Goal: Task Accomplishment & Management: Use online tool/utility

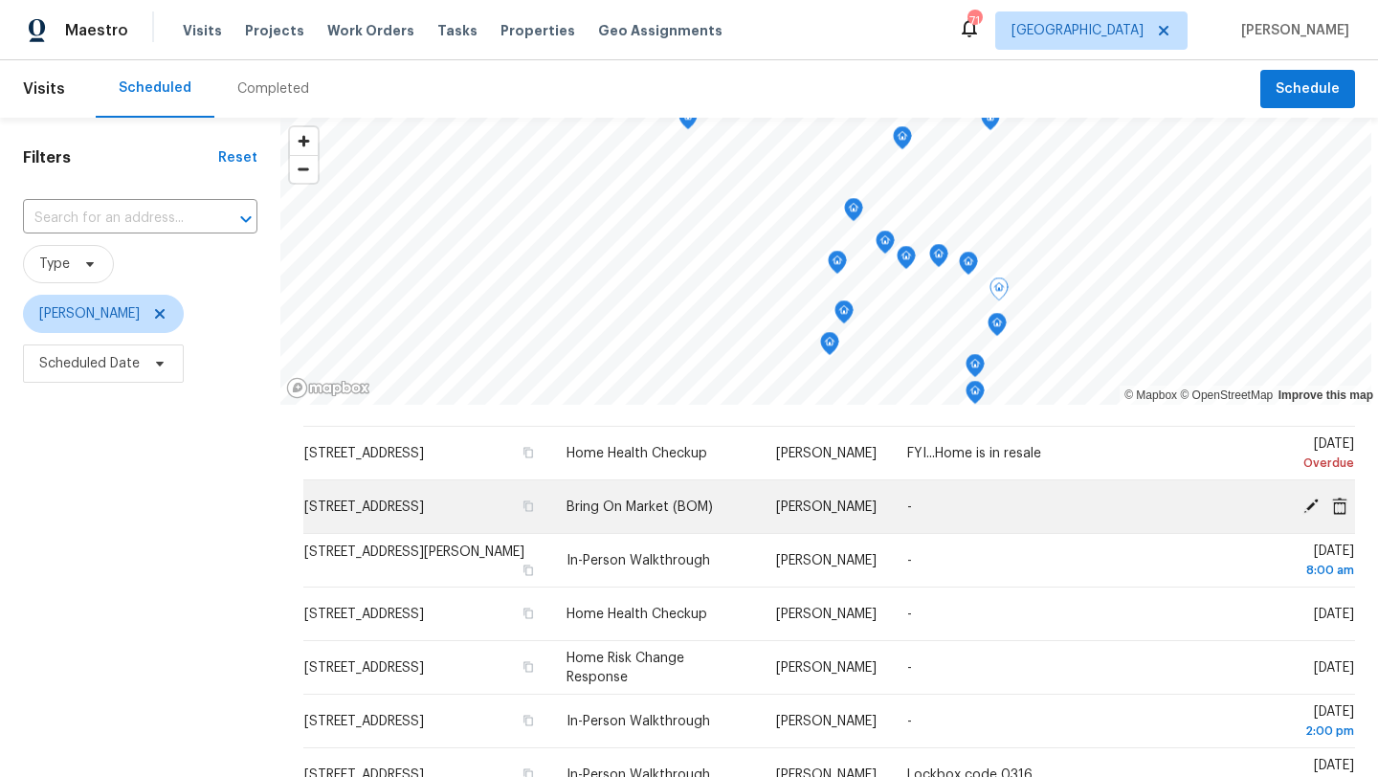
scroll to position [50, 0]
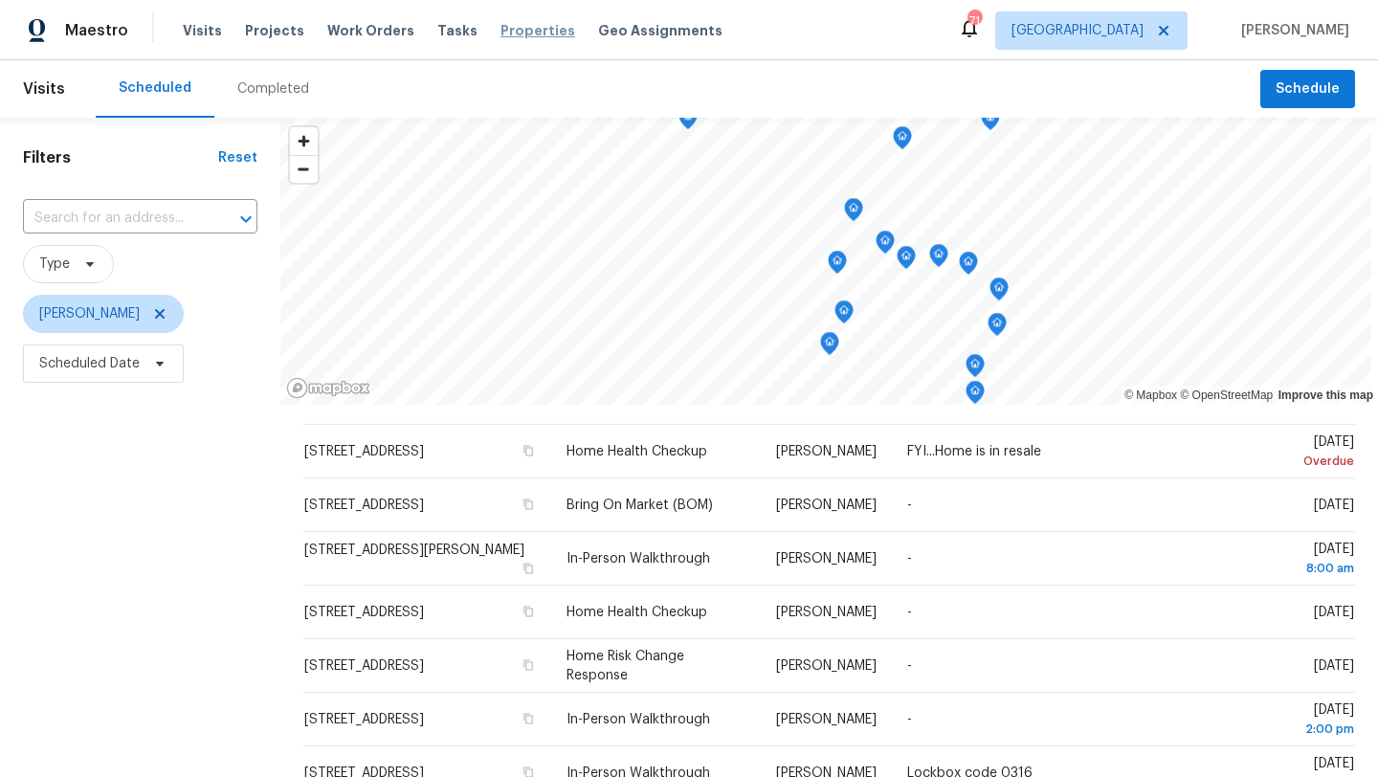
click at [501, 35] on span "Properties" at bounding box center [538, 30] width 75 height 19
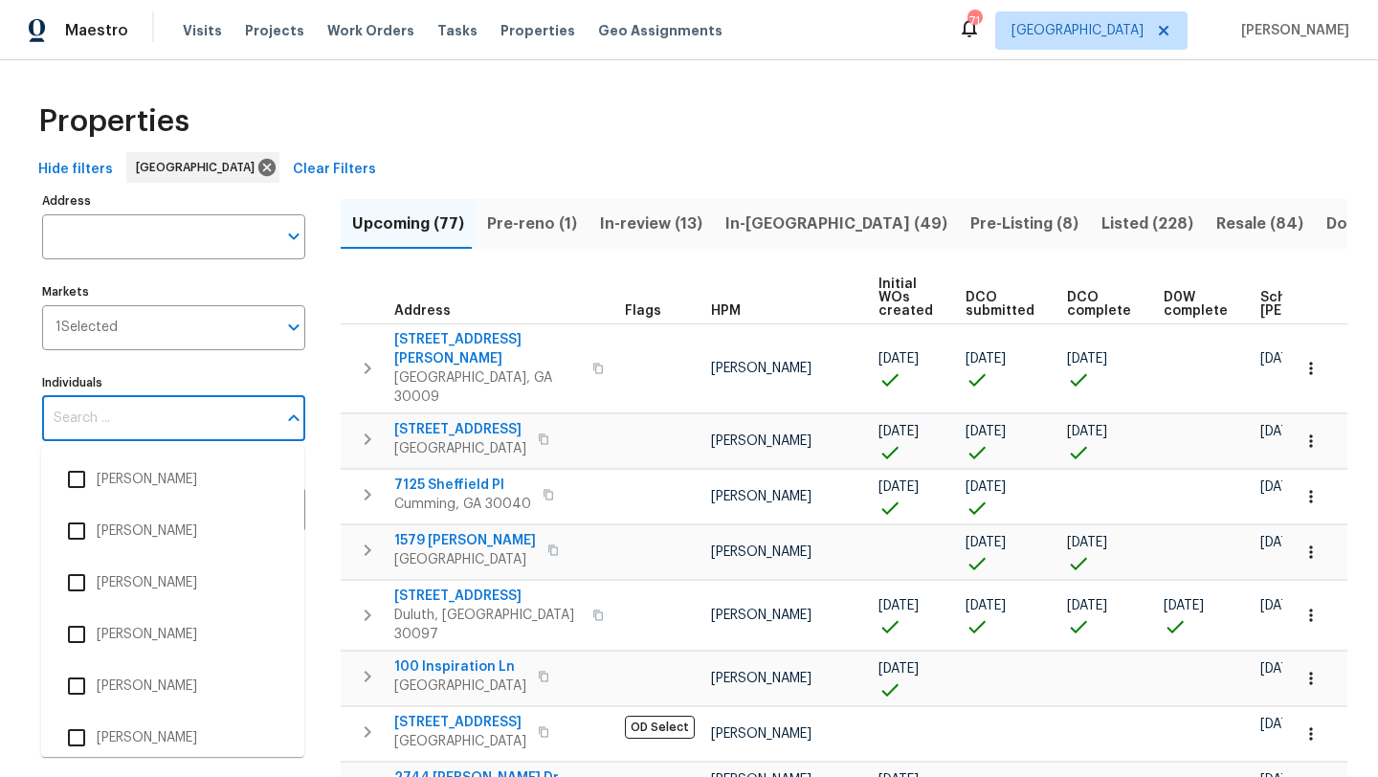
click at [151, 412] on input "Individuals" at bounding box center [159, 418] width 234 height 45
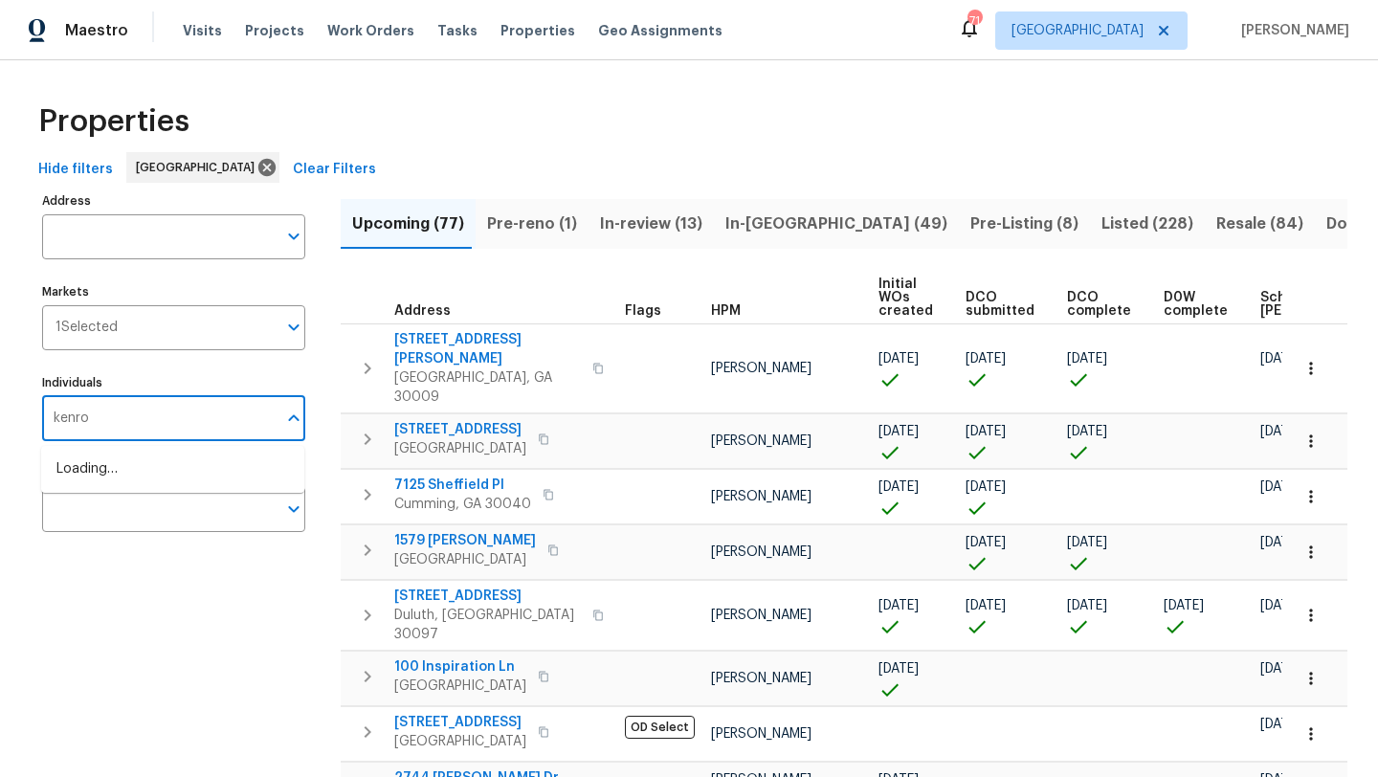
type input "kenroy"
click at [75, 485] on input "checkbox" at bounding box center [76, 479] width 40 height 40
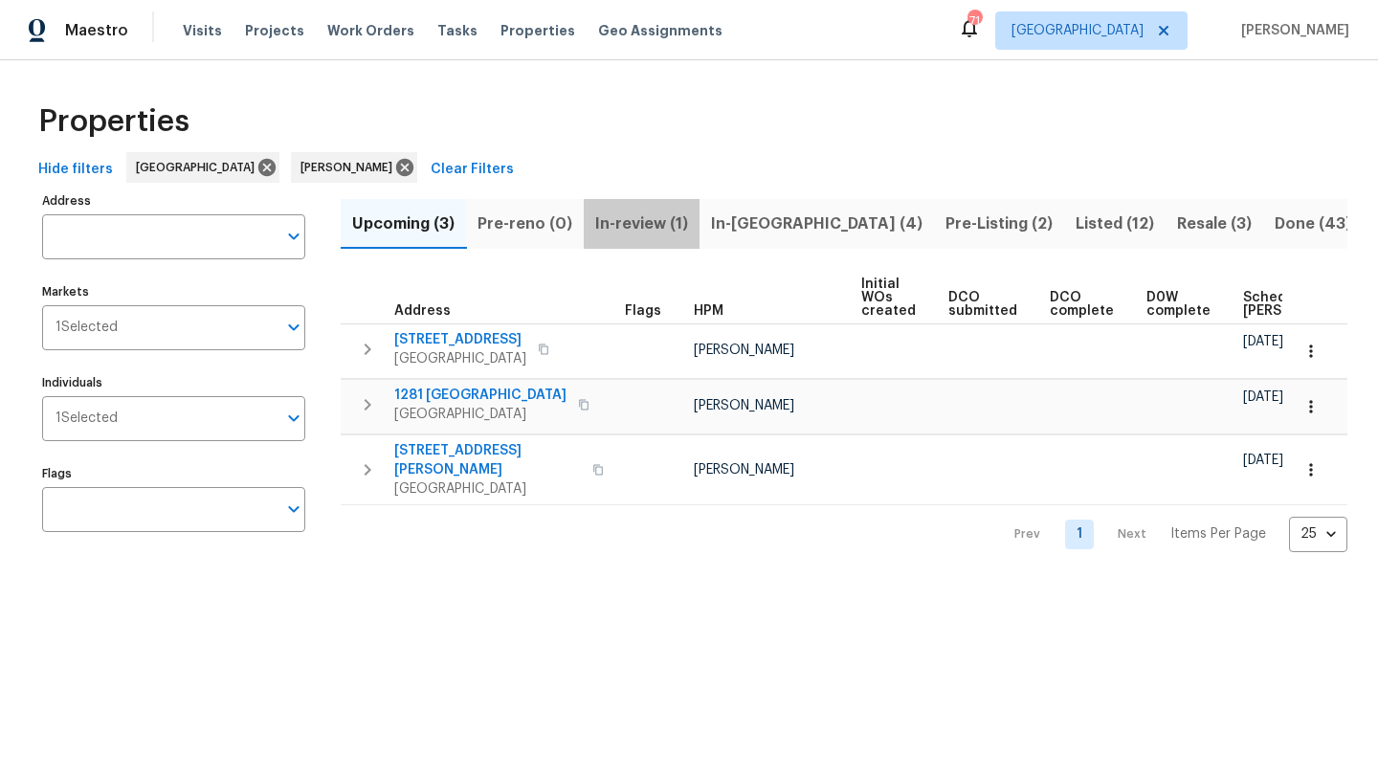
click at [680, 229] on span "In-review (1)" at bounding box center [641, 224] width 93 height 27
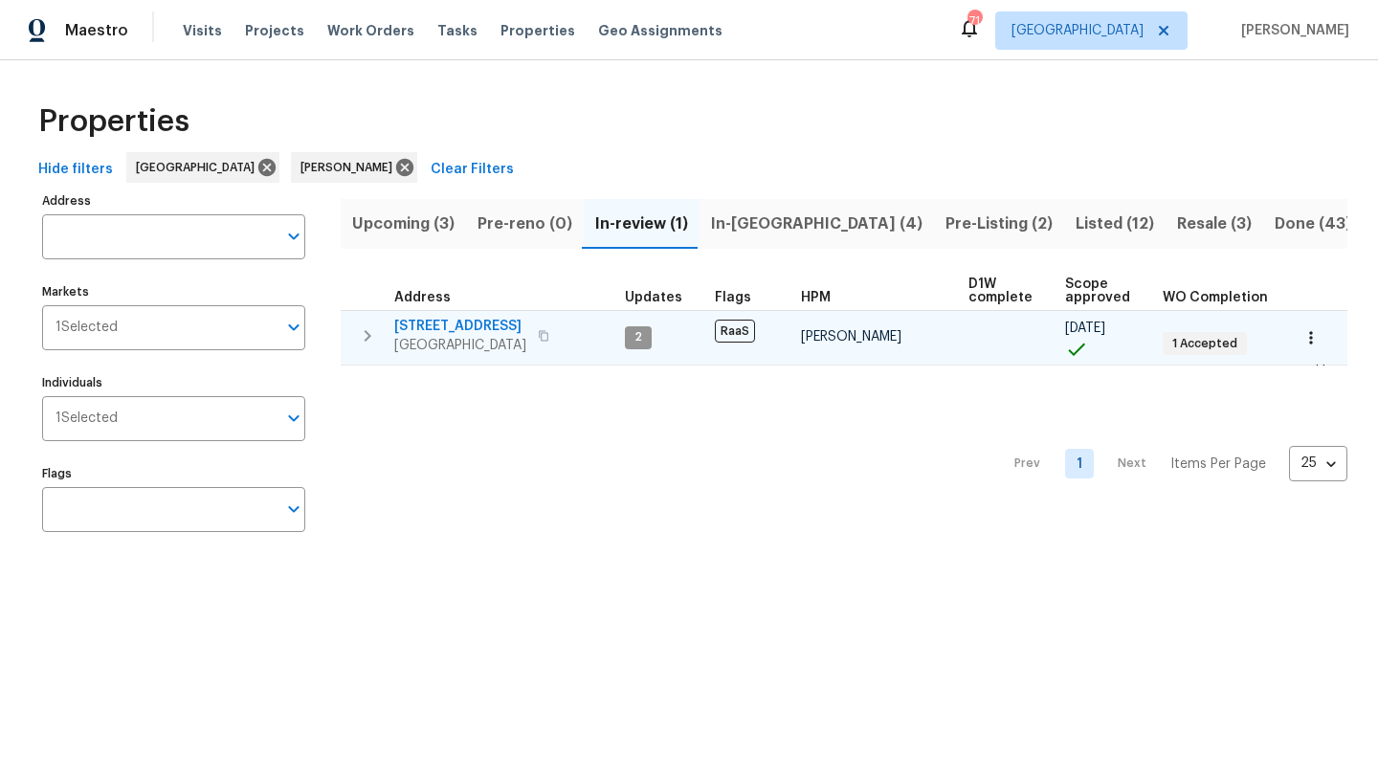
click at [538, 337] on icon "button" at bounding box center [543, 335] width 11 height 11
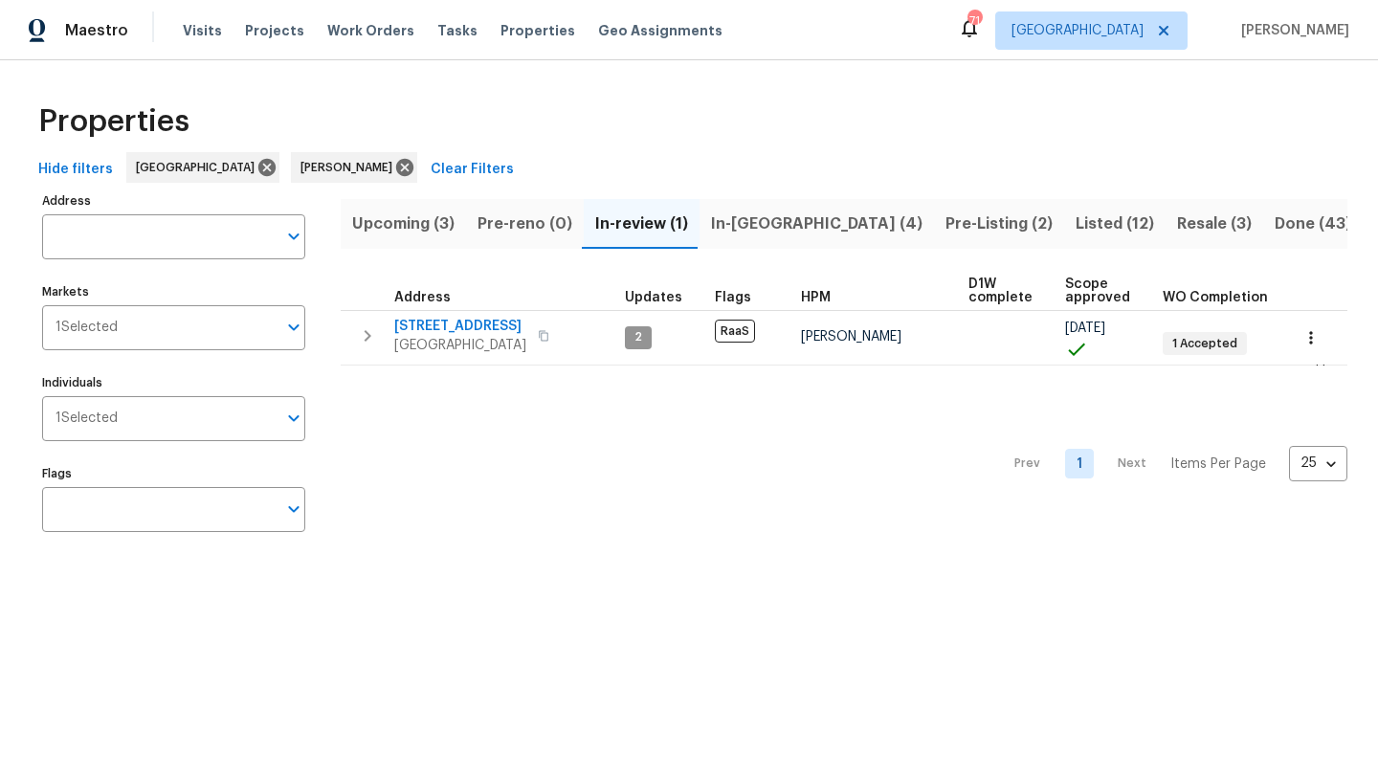
click at [781, 231] on span "In-reno (4)" at bounding box center [817, 224] width 212 height 27
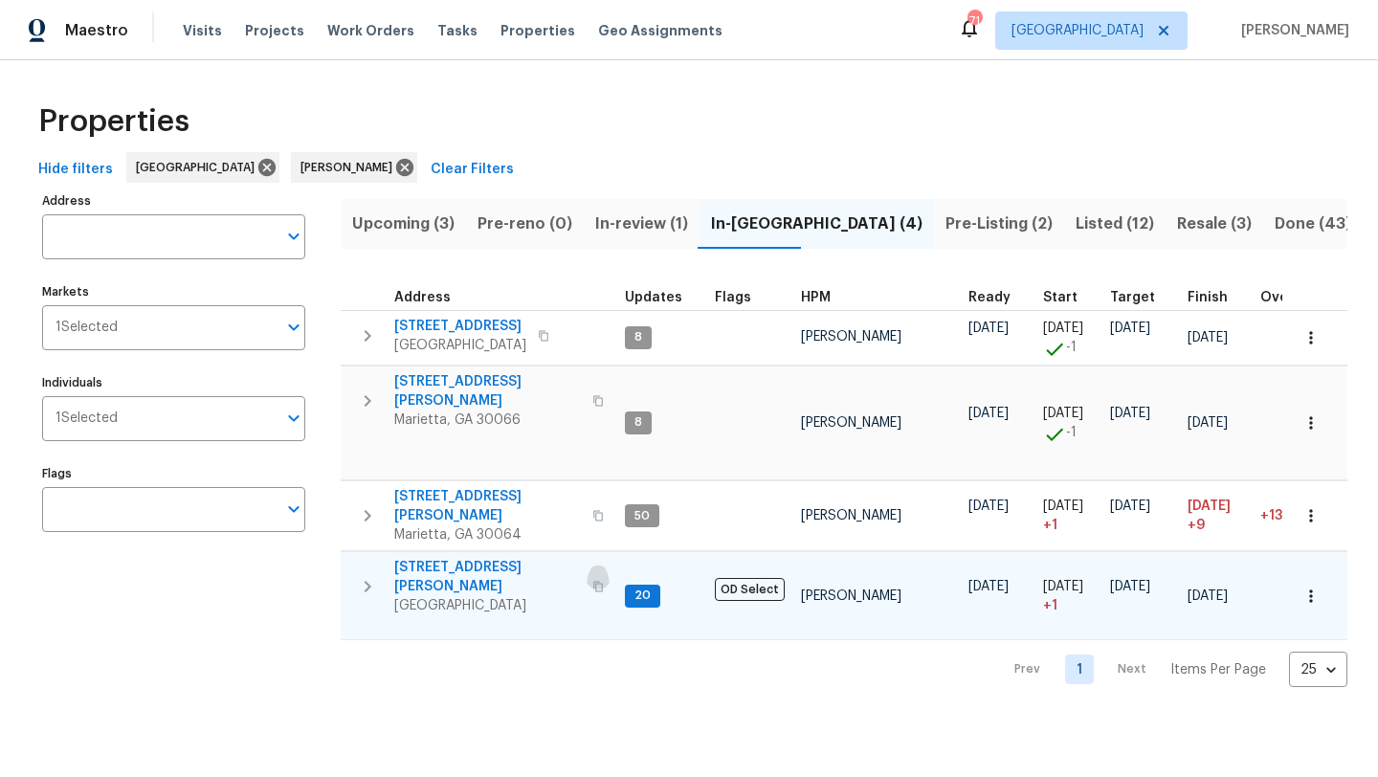
click at [592, 581] on icon "button" at bounding box center [597, 586] width 11 height 11
click at [514, 381] on span "4108 Christacy Way" at bounding box center [487, 391] width 187 height 38
click at [453, 558] on span "314 Jackson St" at bounding box center [487, 577] width 187 height 38
click at [491, 382] on span "4108 Christacy Way" at bounding box center [487, 391] width 187 height 38
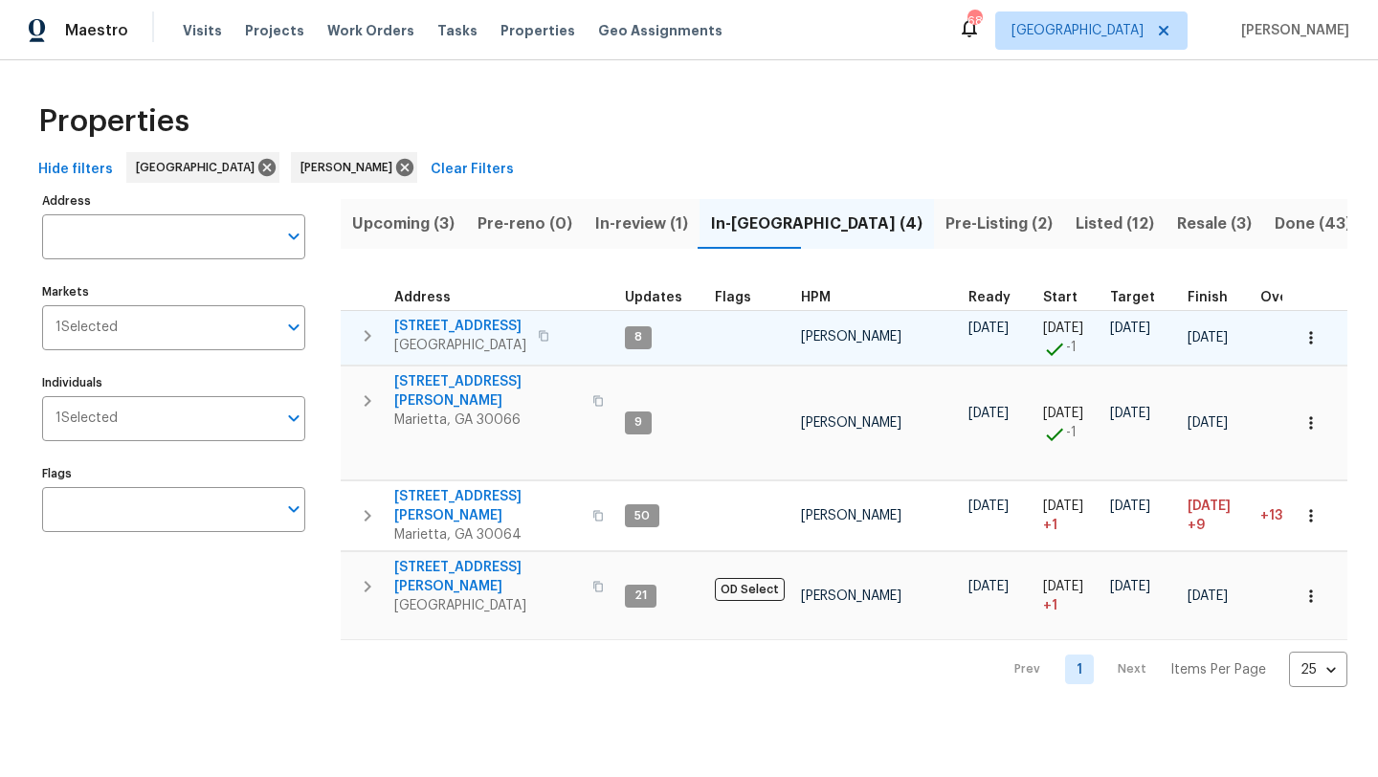
click at [506, 327] on span "[STREET_ADDRESS]" at bounding box center [460, 326] width 132 height 19
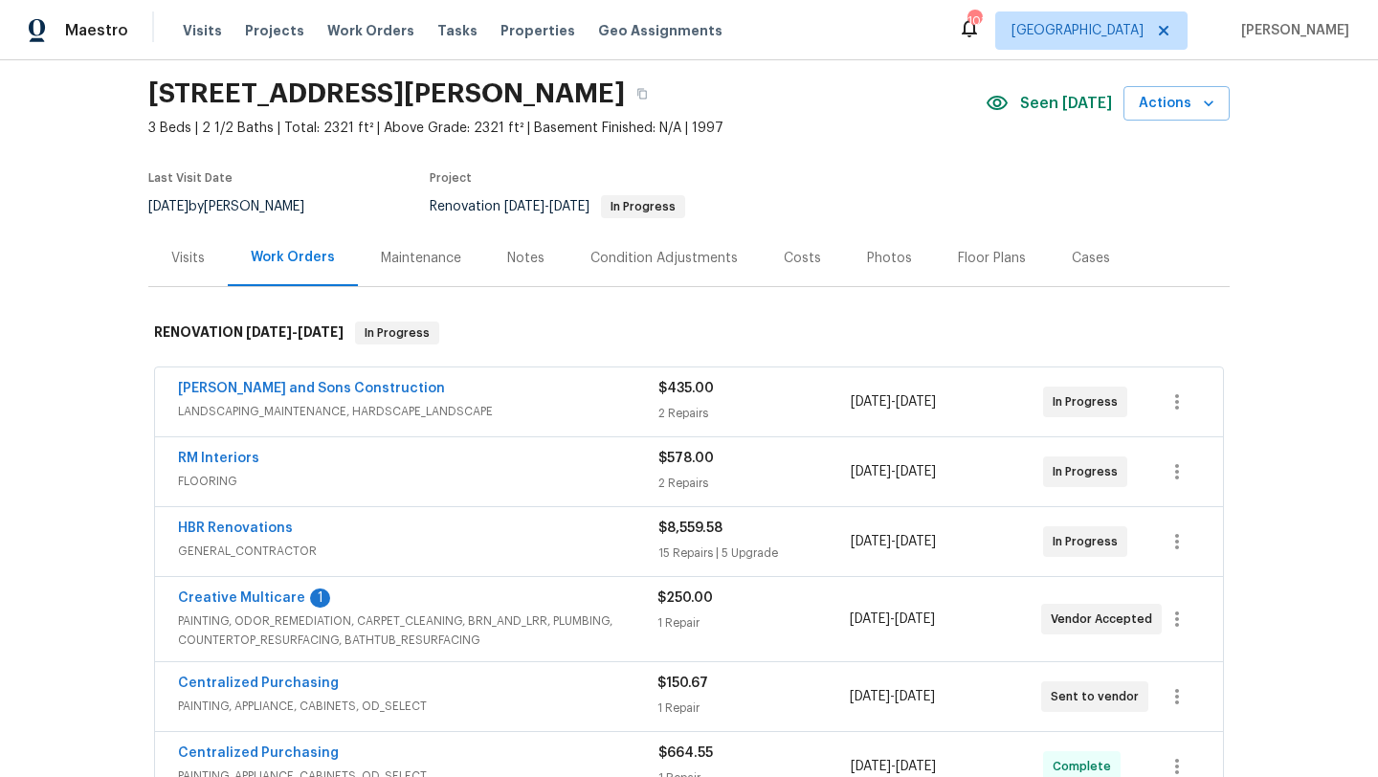
scroll to position [54, 0]
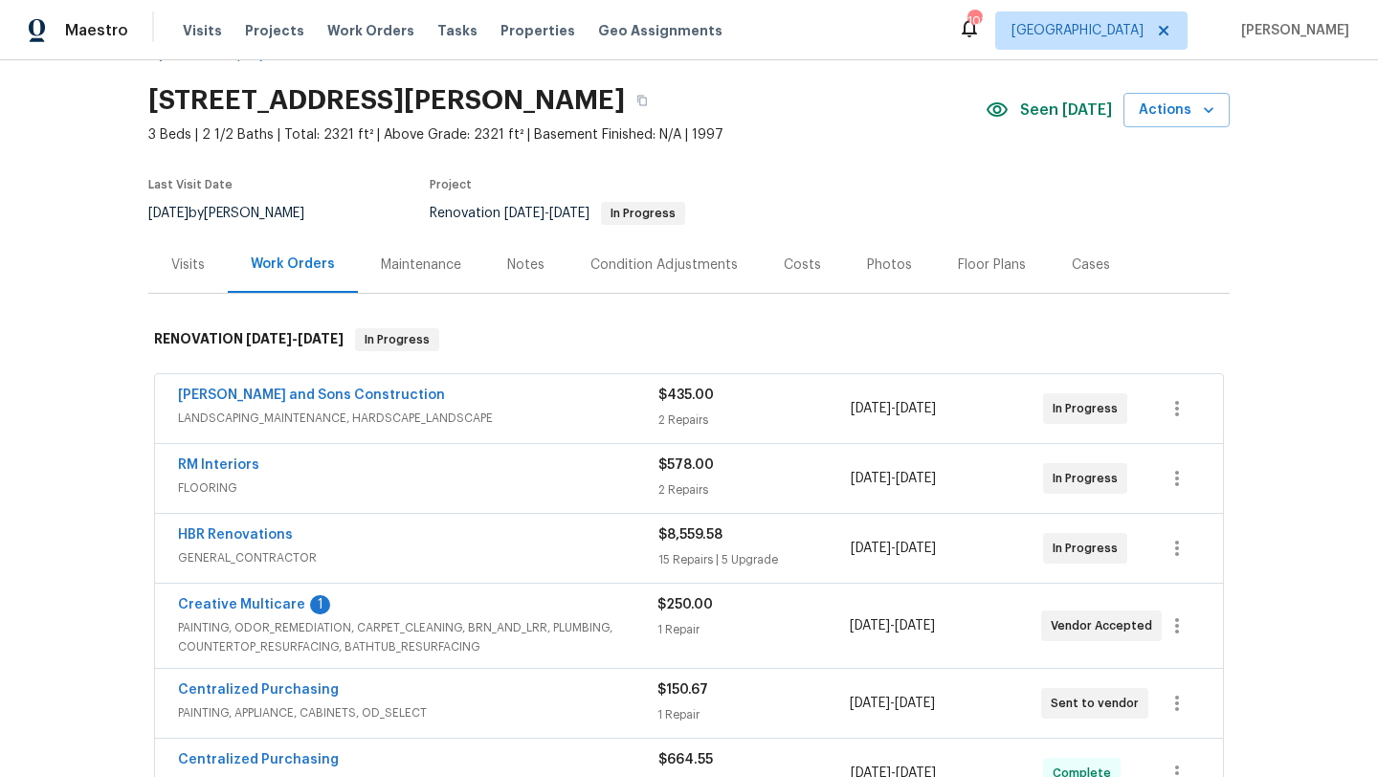
click at [174, 267] on div "Visits" at bounding box center [187, 265] width 33 height 19
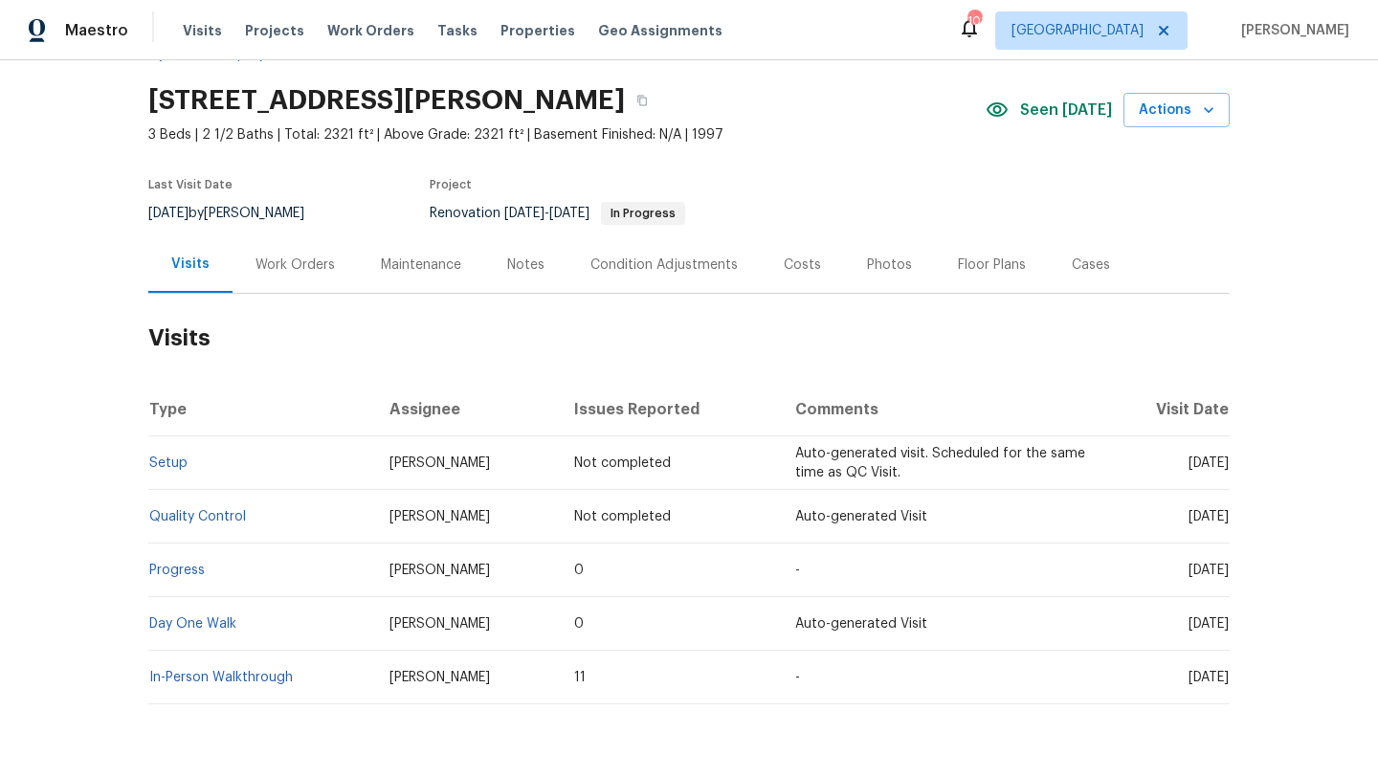
scroll to position [111, 0]
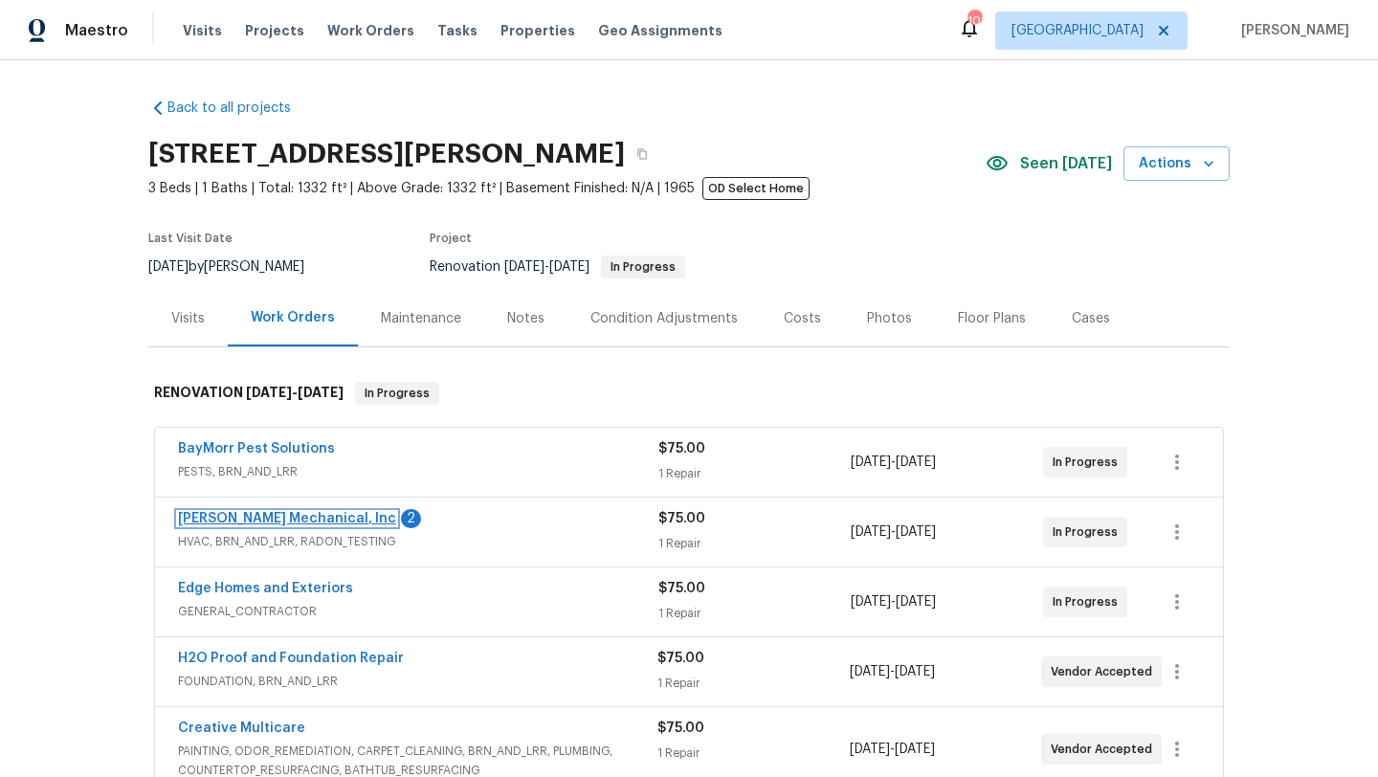
click at [257, 521] on link "[PERSON_NAME] Mechanical, Inc" at bounding box center [287, 518] width 218 height 13
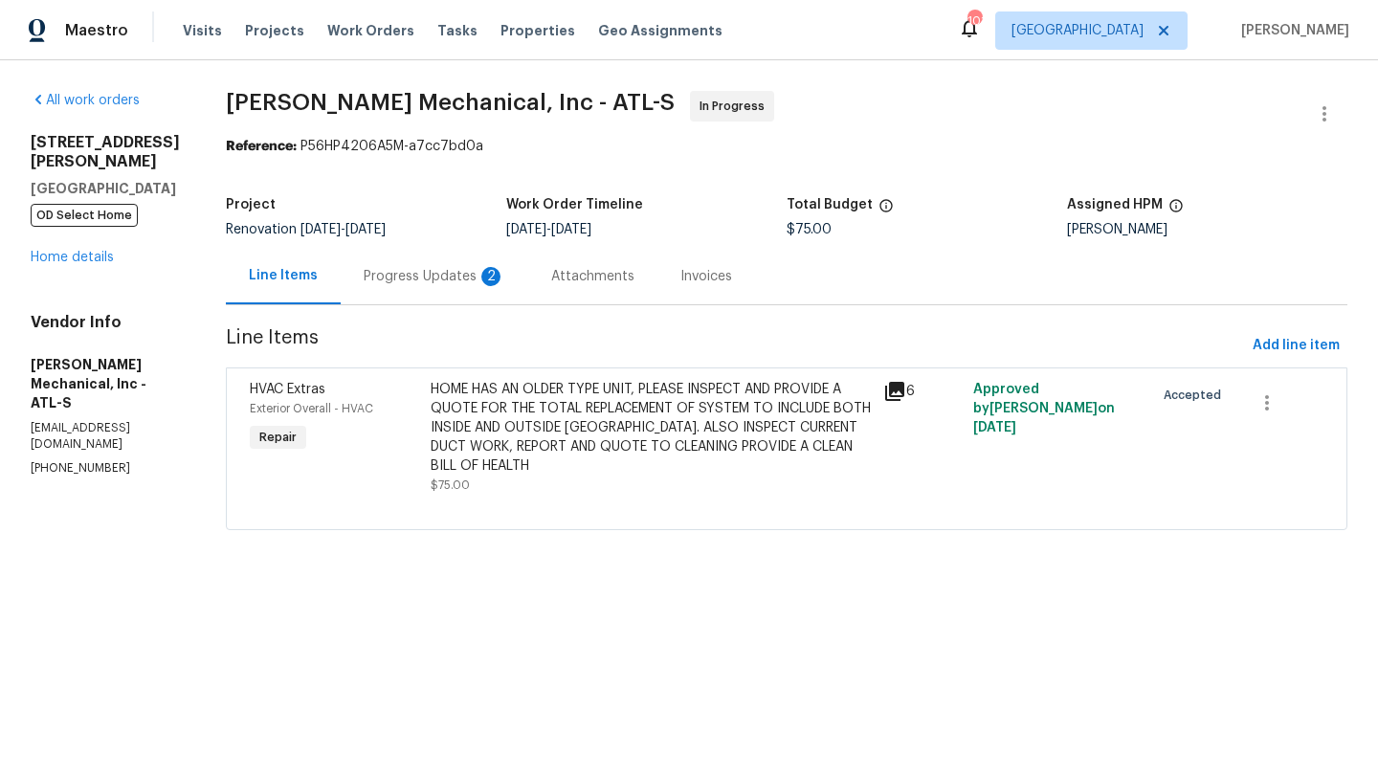
click at [488, 289] on div "Progress Updates 2" at bounding box center [435, 276] width 188 height 56
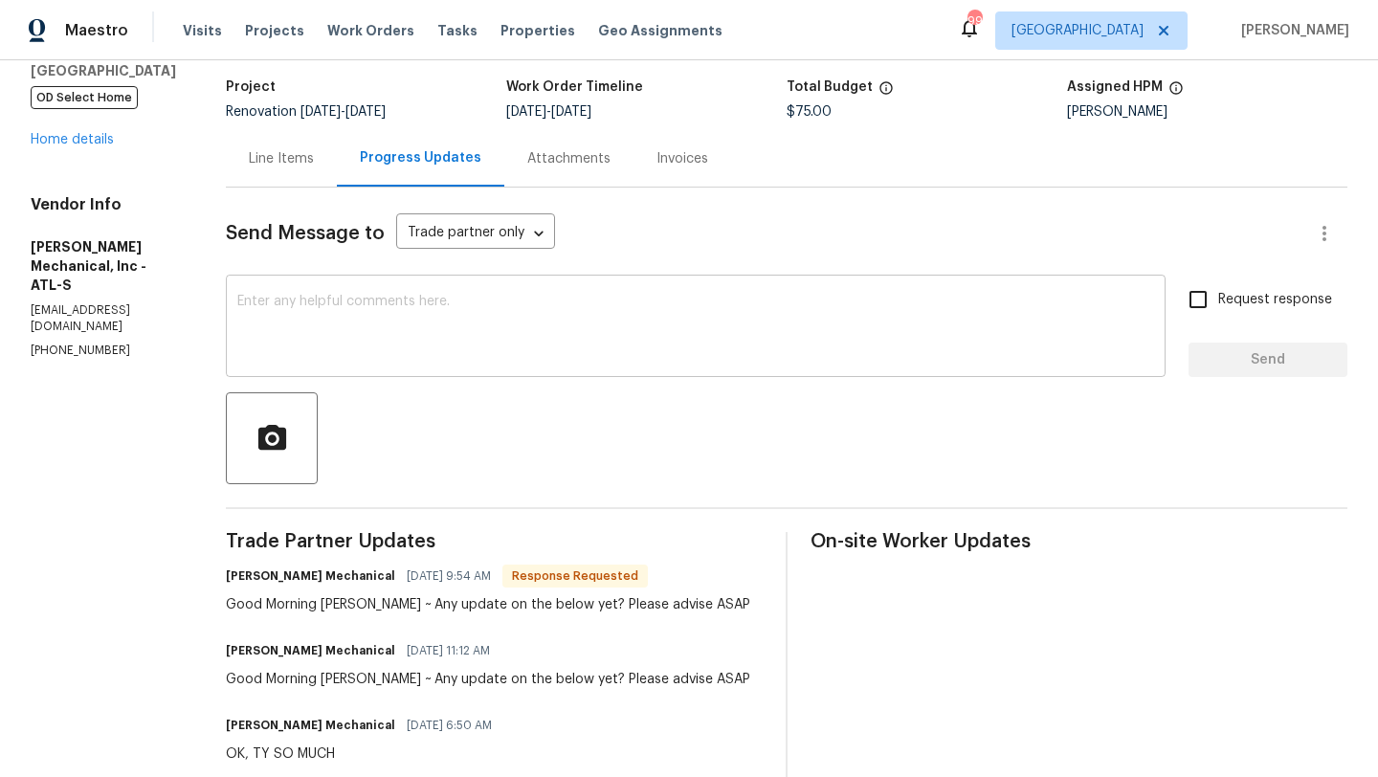
scroll to position [207, 0]
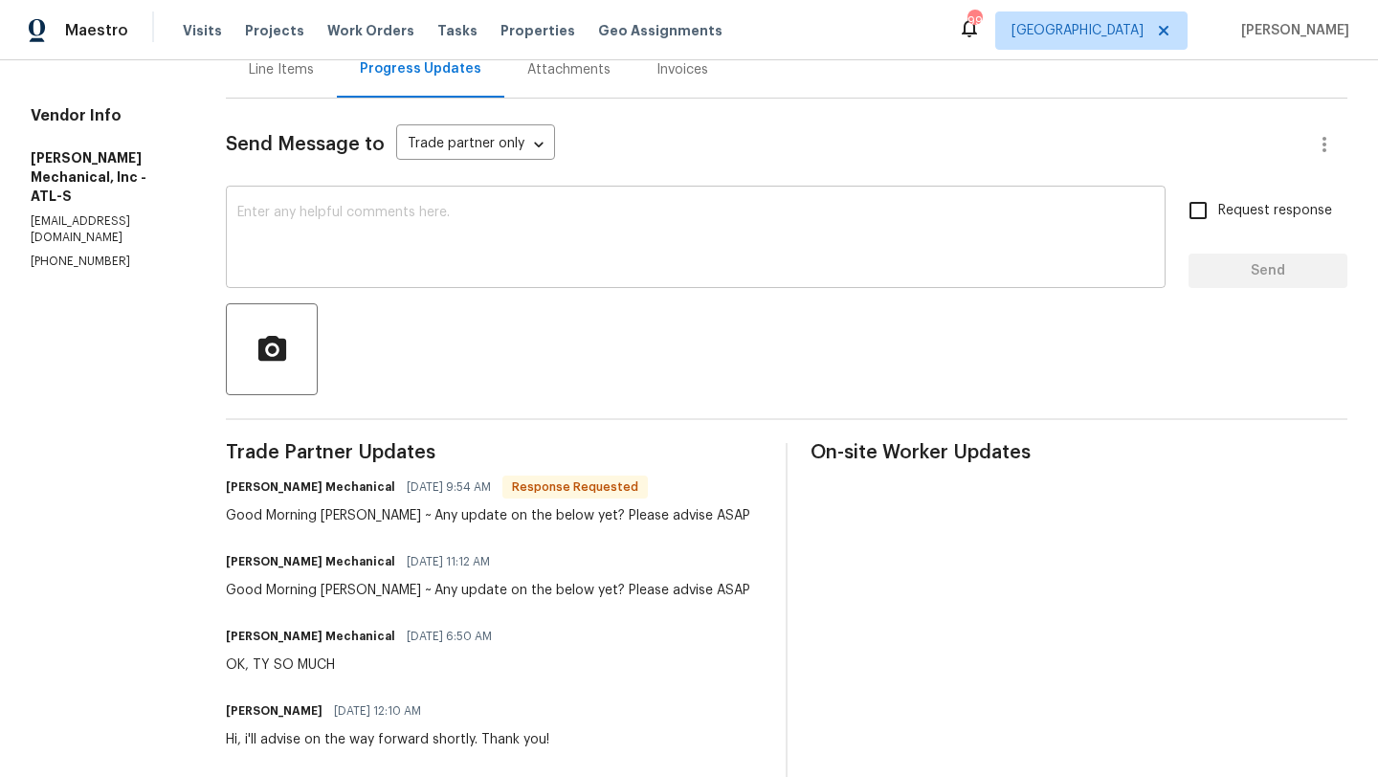
click at [396, 231] on textarea at bounding box center [695, 239] width 917 height 67
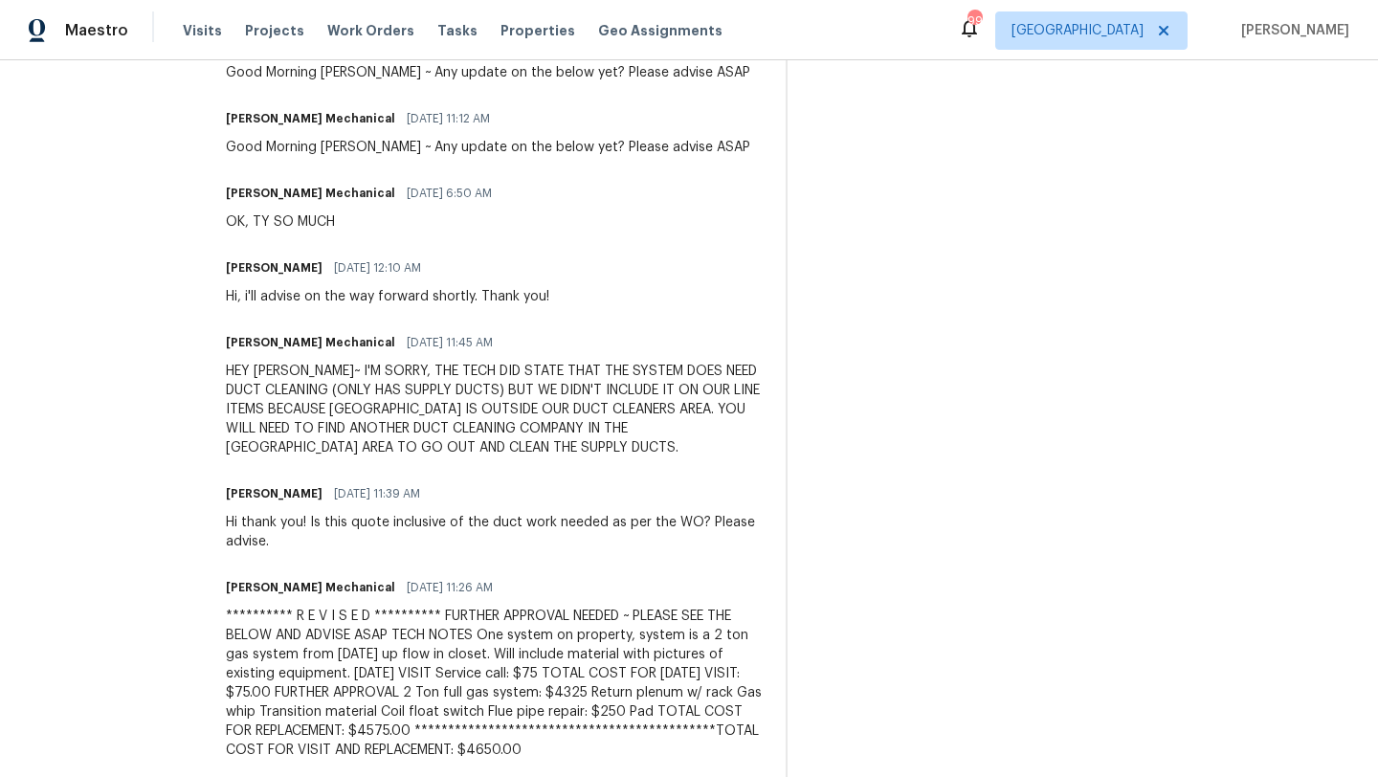
scroll to position [0, 0]
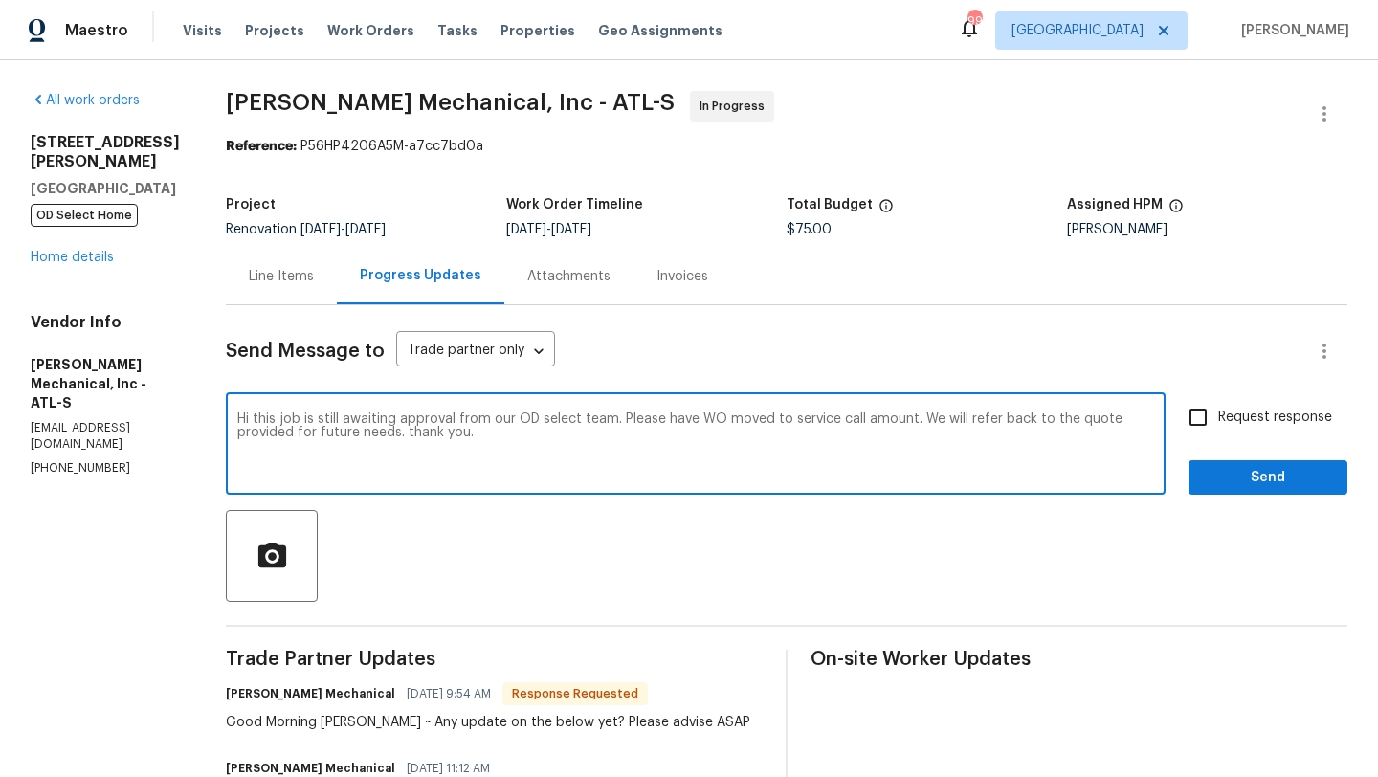
type textarea "Hi this job is still awaiting approval from our OD select team. Please have WO …"
click at [1200, 417] on input "Request response" at bounding box center [1198, 417] width 40 height 40
checkbox input "true"
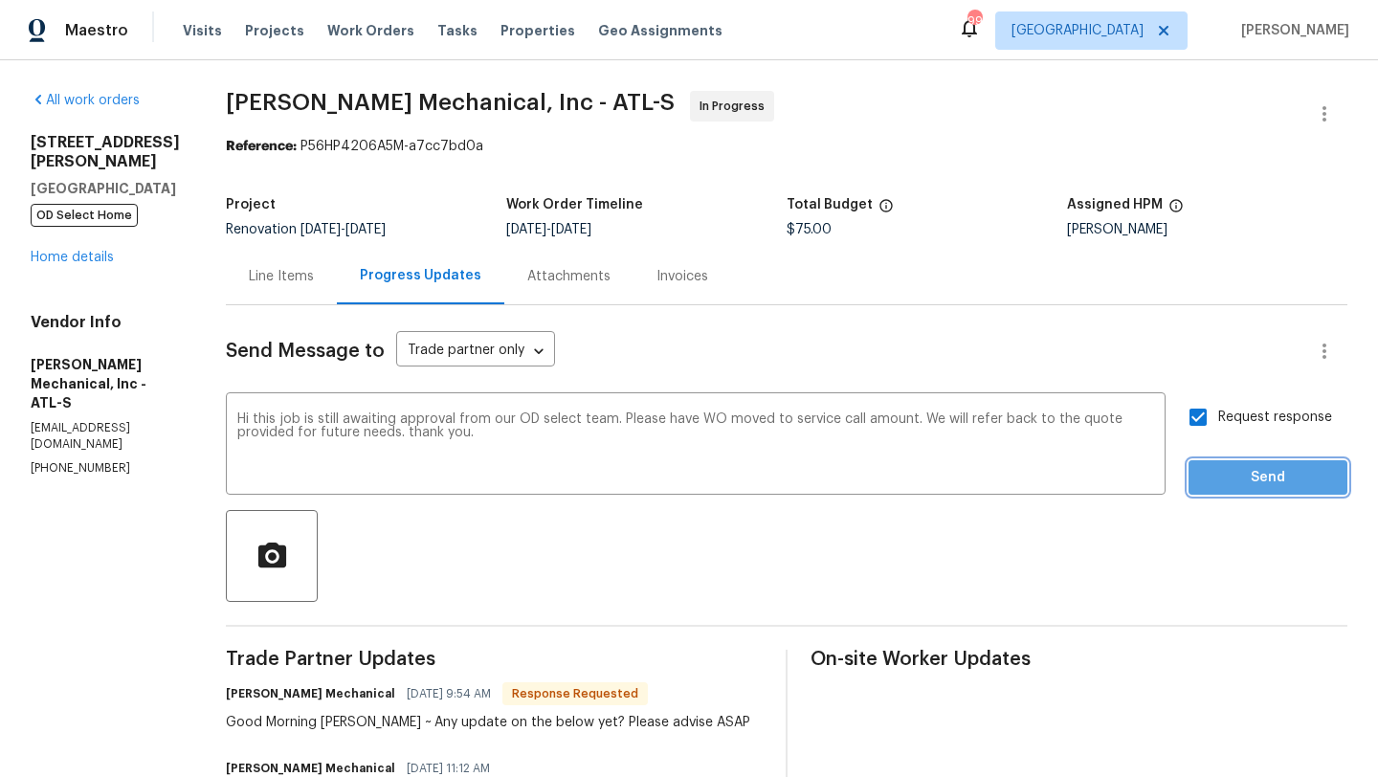
click at [1222, 471] on span "Send" at bounding box center [1268, 478] width 128 height 24
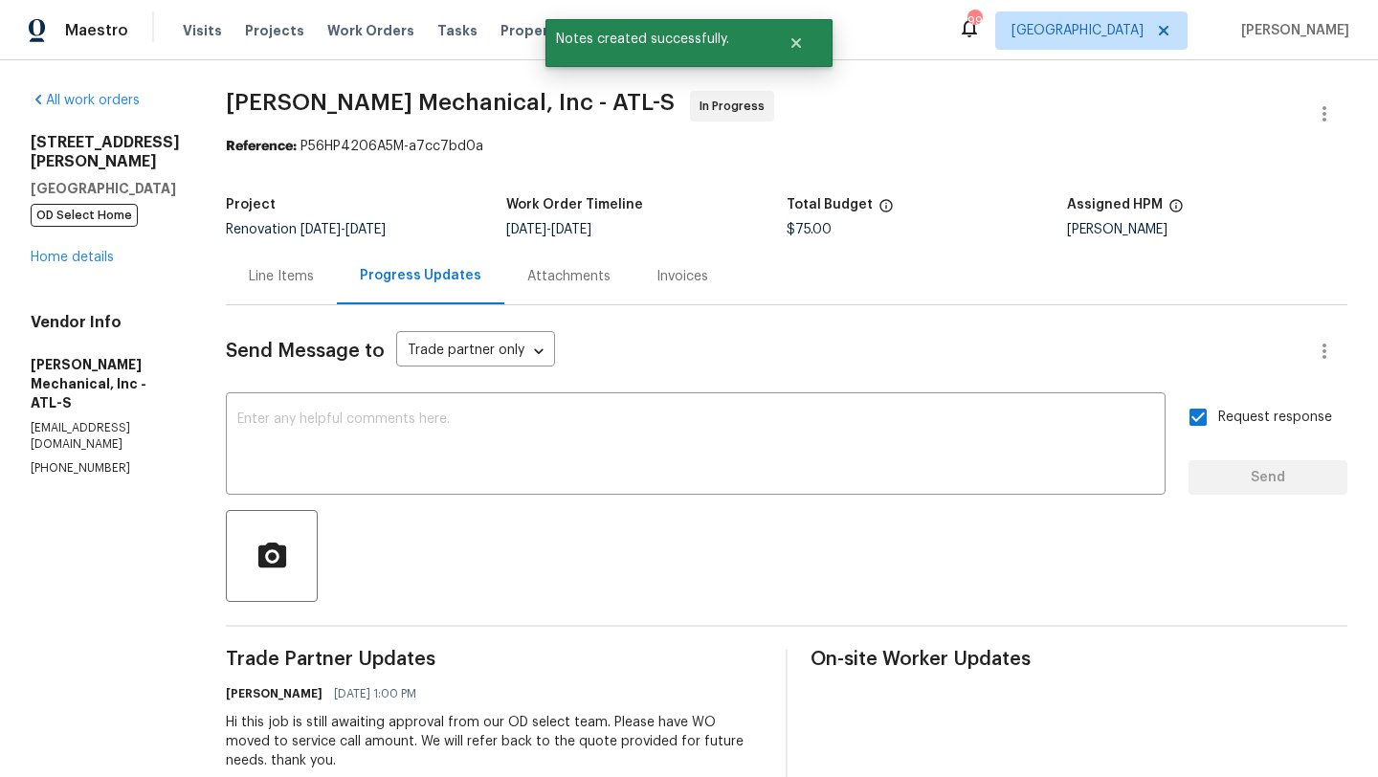
click at [74, 248] on div "All work orders 314 Jackson St Cartersville, GA 30120 OD Select Home Home detai…" at bounding box center [105, 284] width 149 height 386
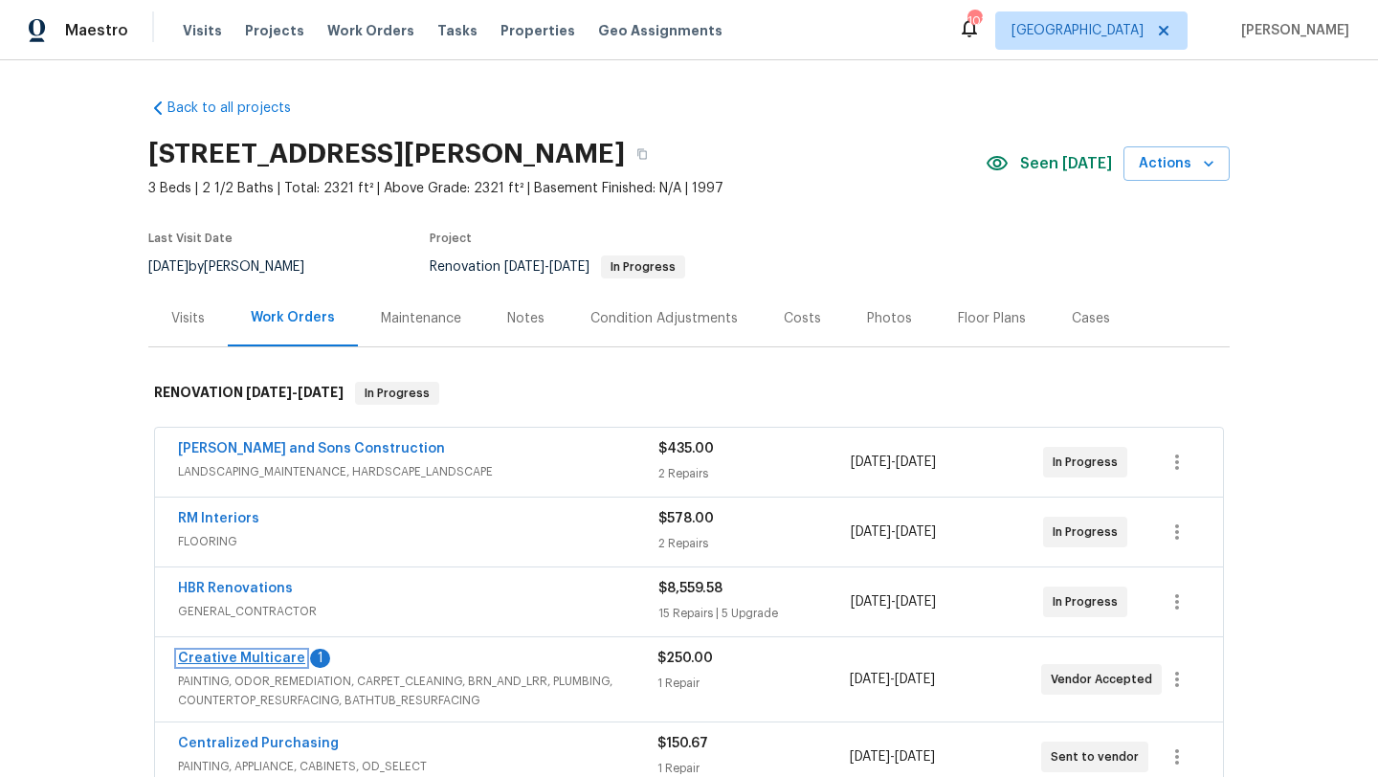
click at [268, 653] on link "Creative Multicare" at bounding box center [241, 658] width 127 height 13
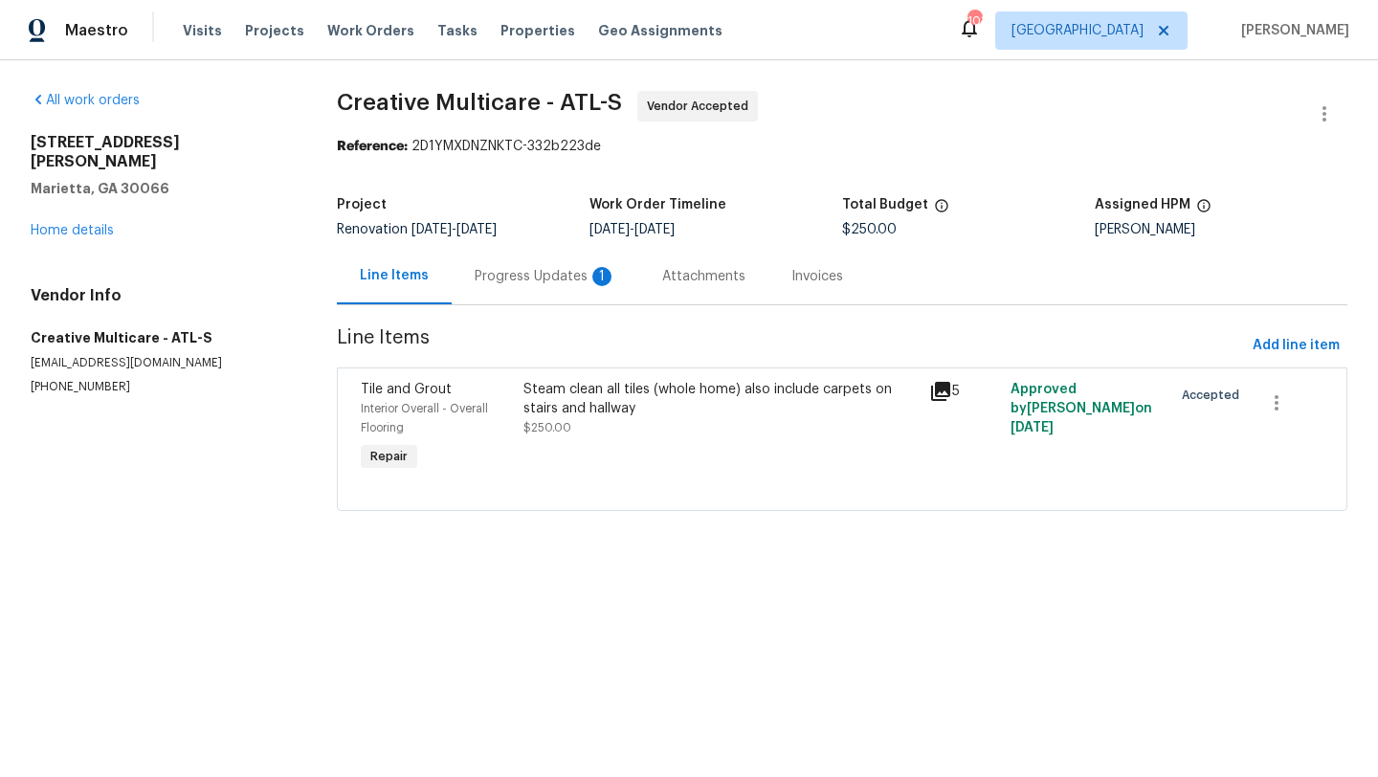
click at [500, 283] on div "Progress Updates 1" at bounding box center [546, 276] width 142 height 19
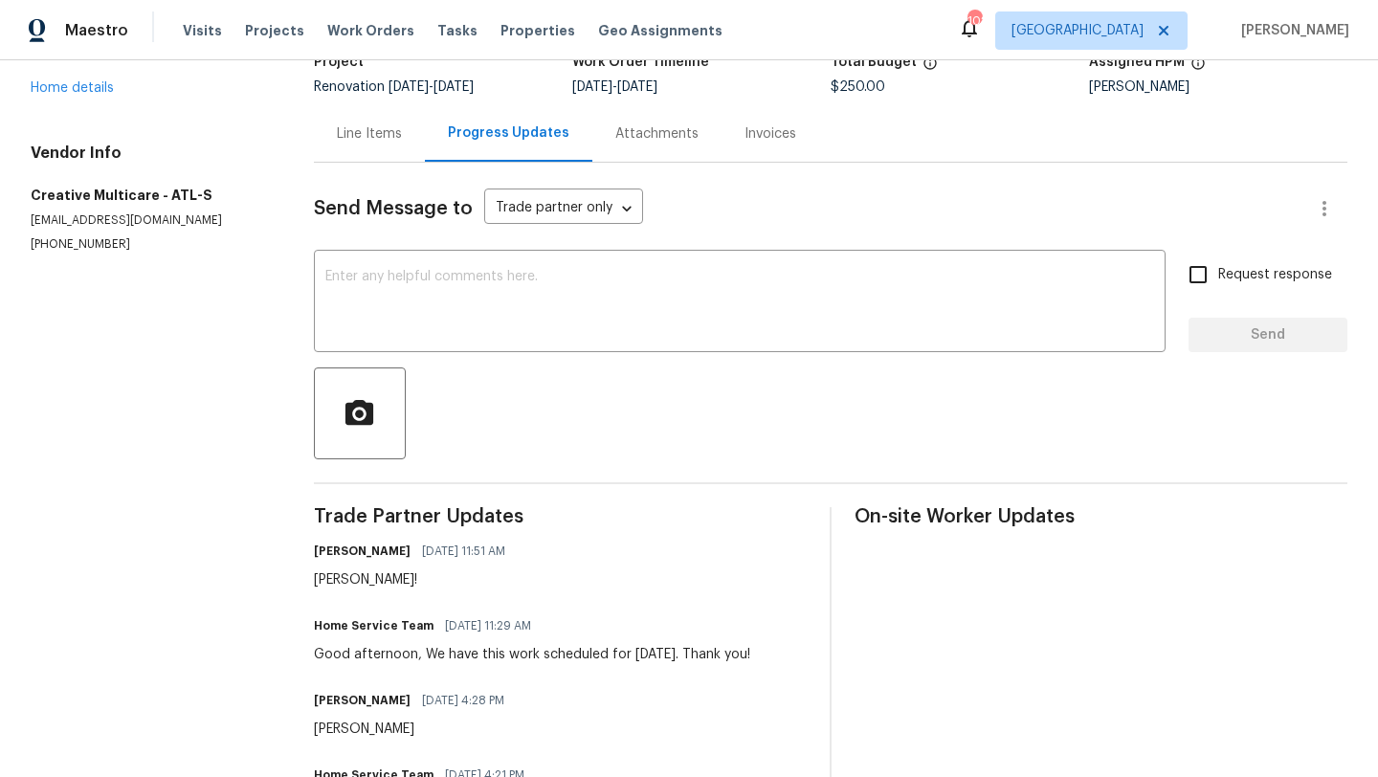
scroll to position [145, 0]
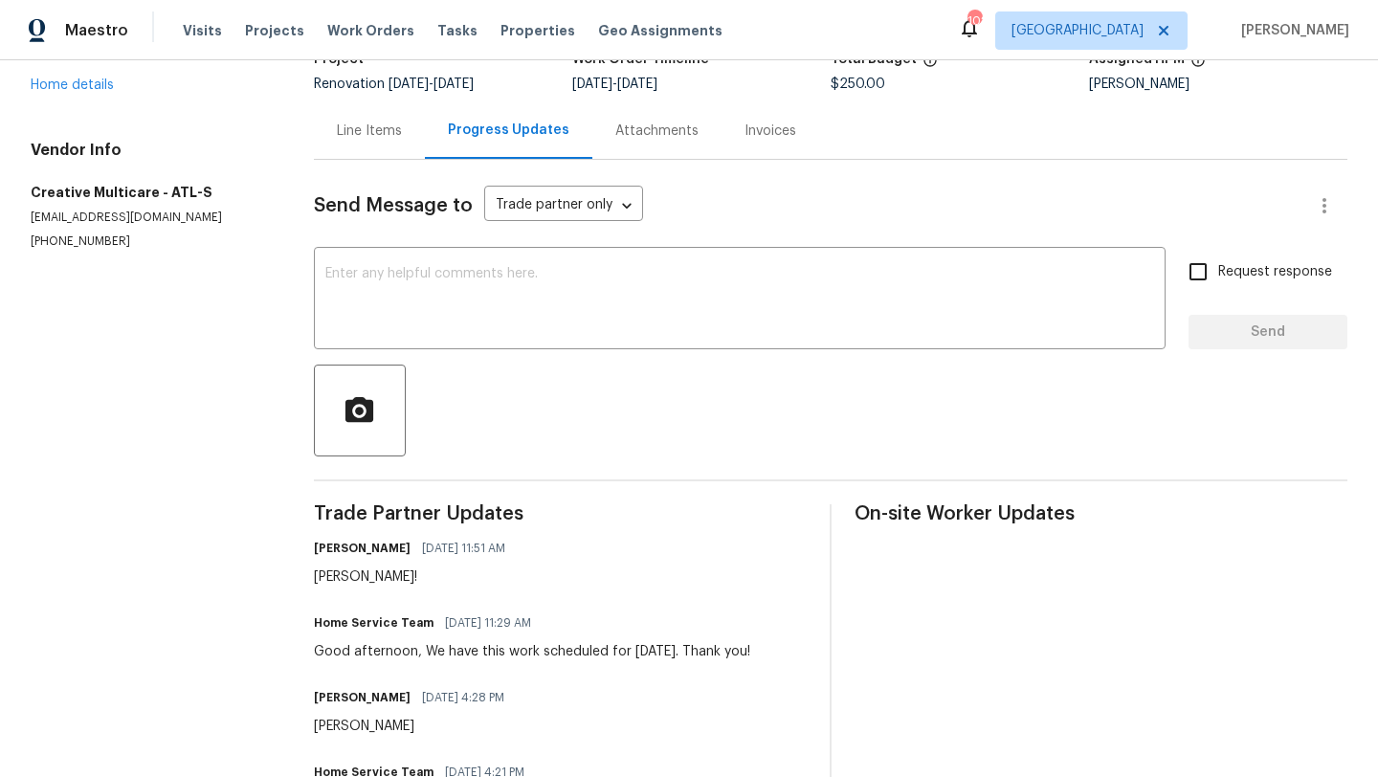
drag, startPoint x: 775, startPoint y: 657, endPoint x: 358, endPoint y: 652, distance: 417.3
click at [358, 652] on div "Home Service Team 09/29/2025 11:29 AM Good afternoon, We have this work schedul…" at bounding box center [560, 636] width 493 height 52
drag, startPoint x: 313, startPoint y: 656, endPoint x: 771, endPoint y: 644, distance: 458.6
click at [771, 644] on div "All work orders 4108 Christacy Way Marietta, GA 30066 Home details Vendor Info …" at bounding box center [689, 502] width 1378 height 1175
copy div "Good afternoon, We have this work scheduled for tomorrow. Thank you!"
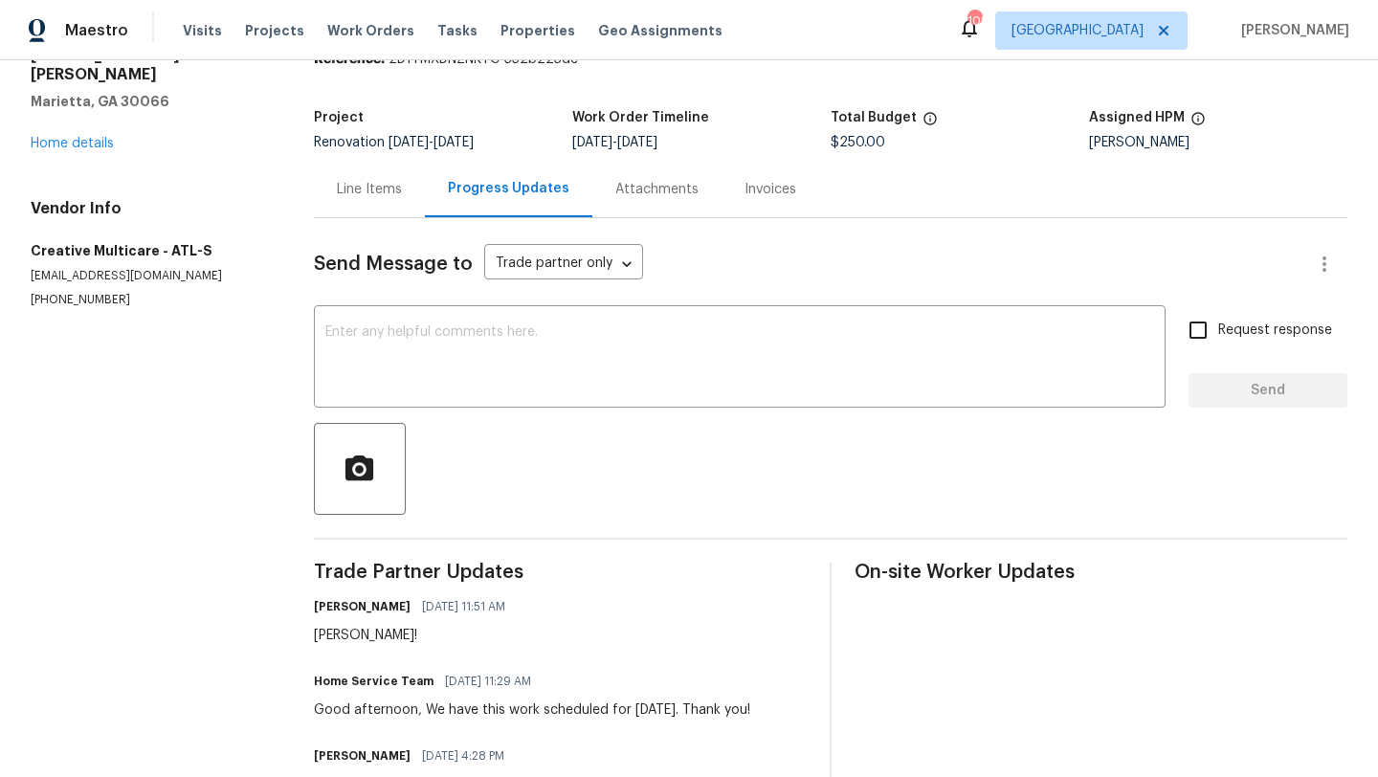
scroll to position [0, 0]
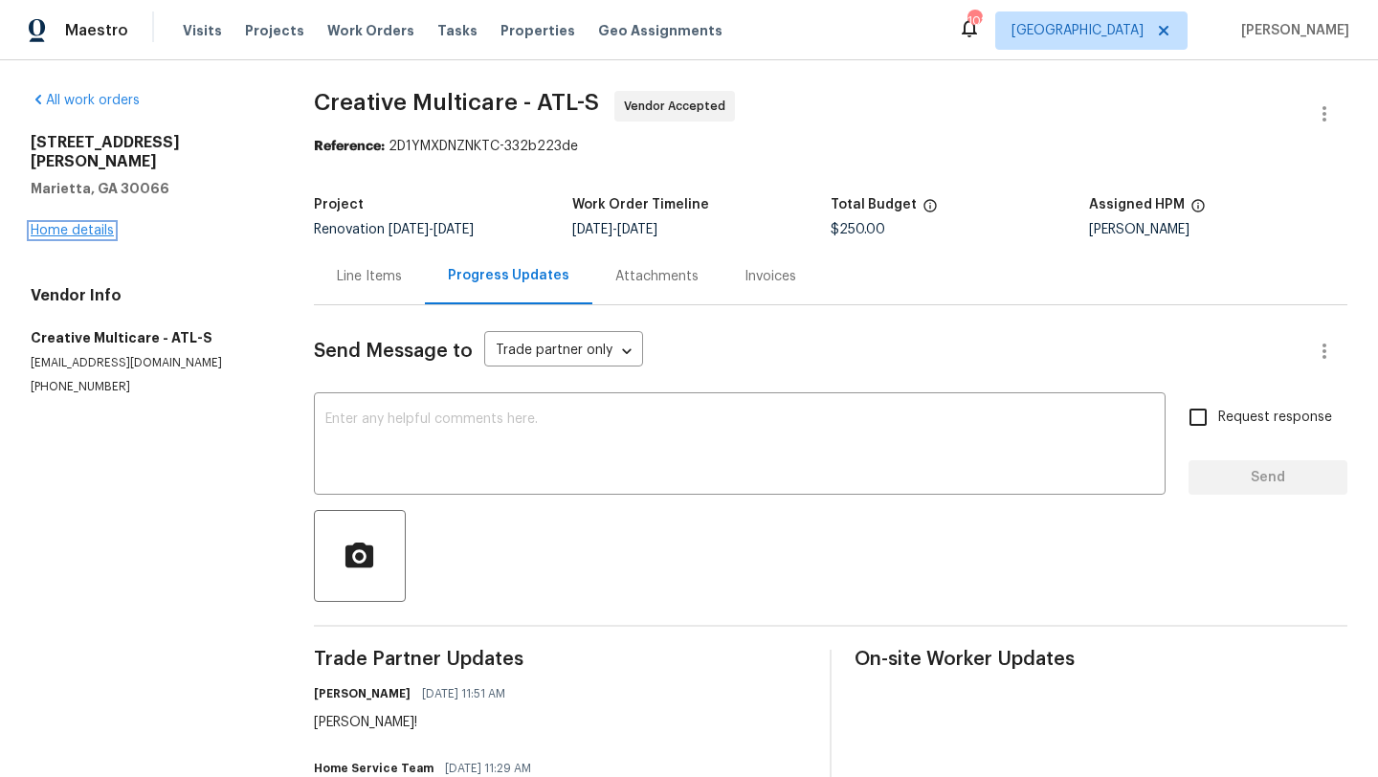
click at [104, 224] on link "Home details" at bounding box center [72, 230] width 83 height 13
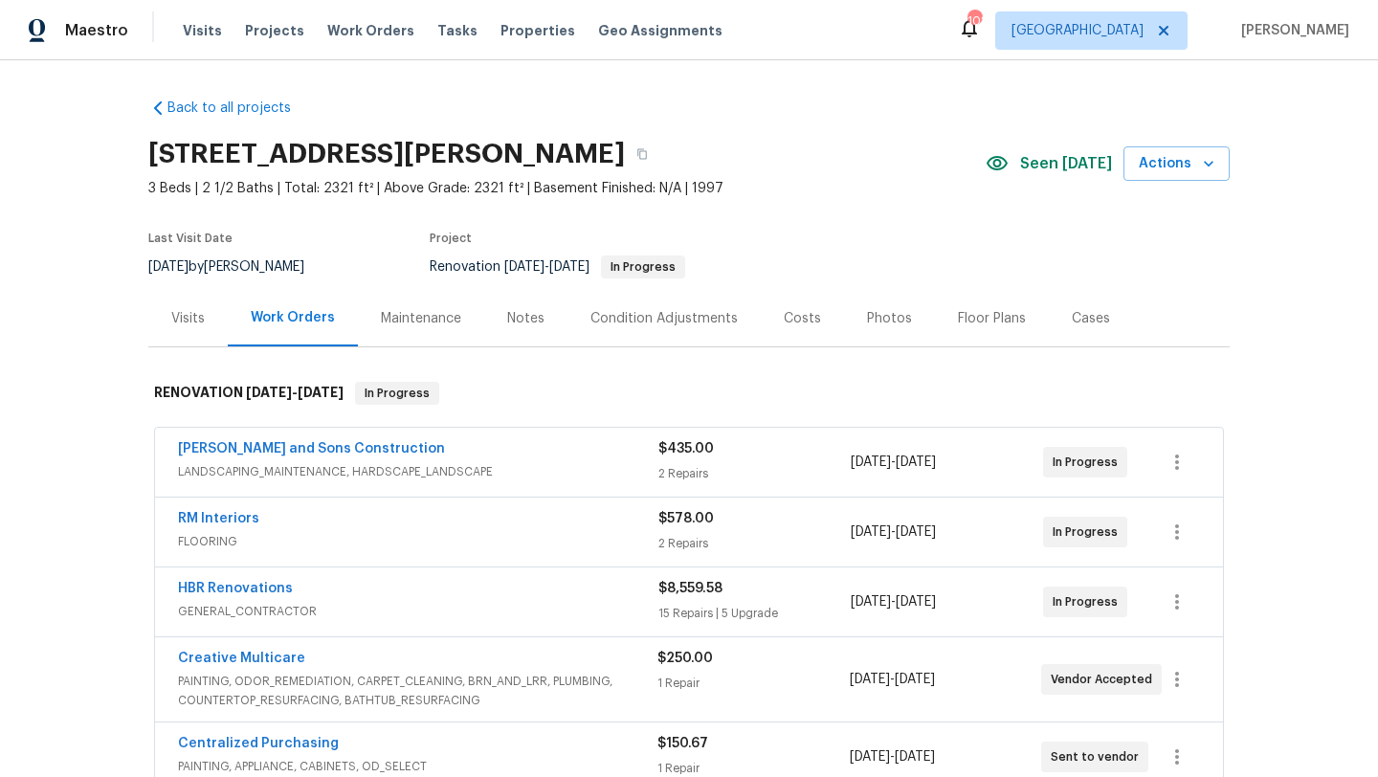
click at [511, 318] on div "Notes" at bounding box center [525, 318] width 37 height 19
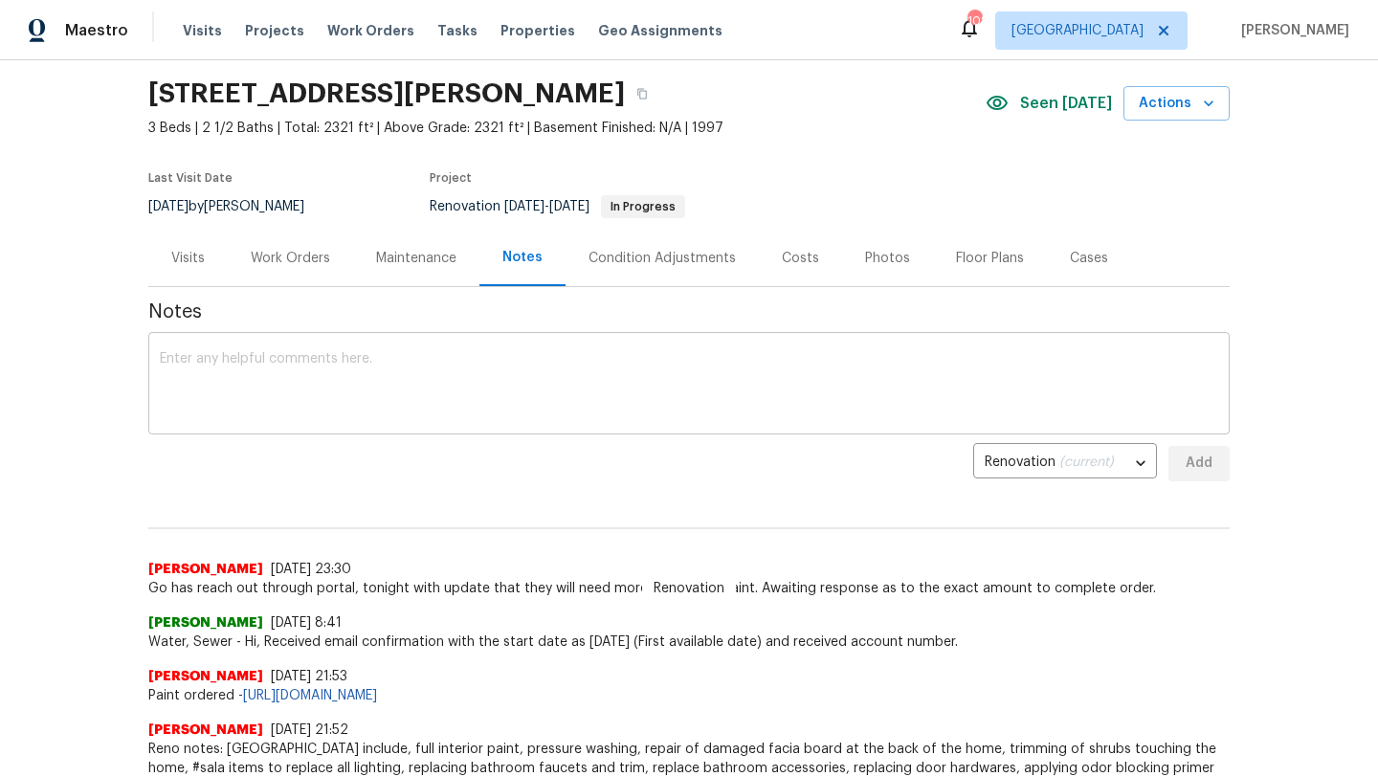
scroll to position [61, 0]
click at [422, 381] on textarea at bounding box center [689, 384] width 1058 height 67
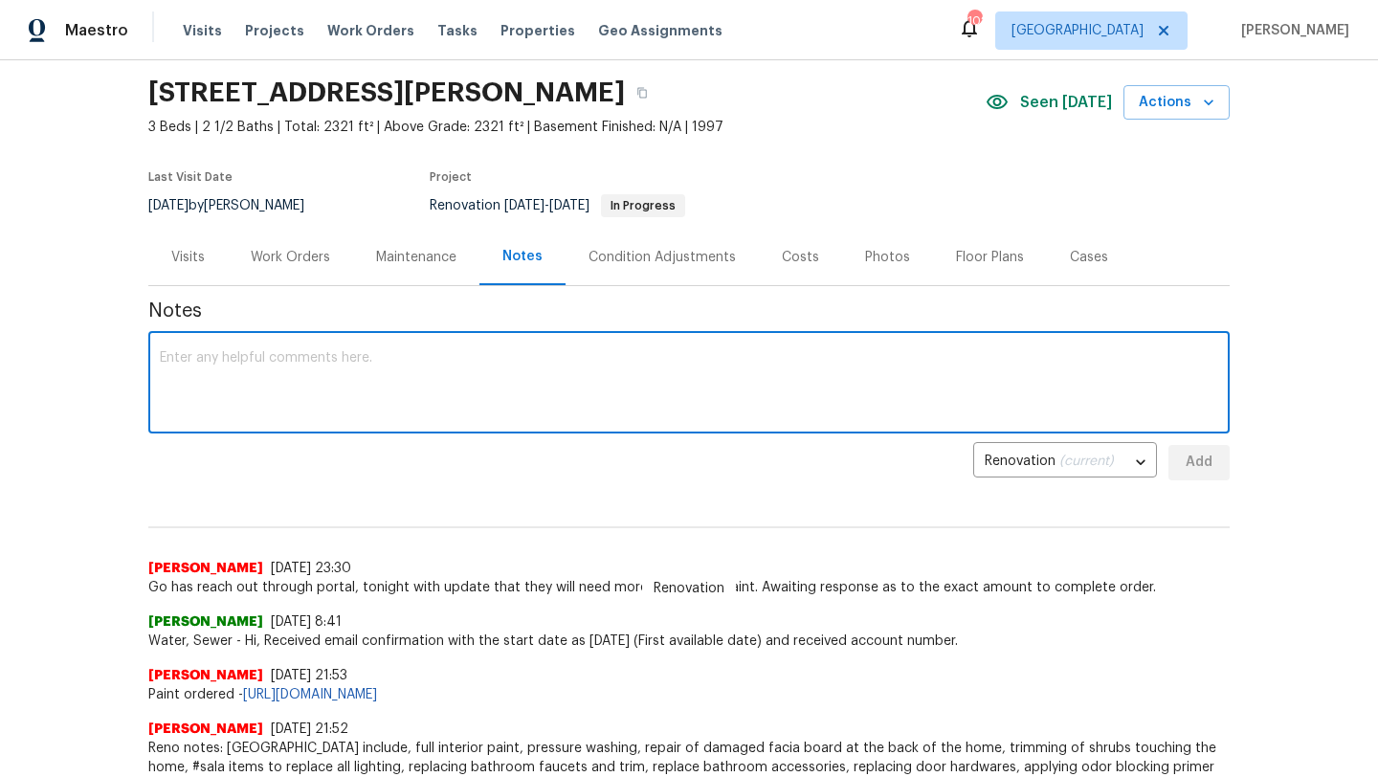
paste textarea "Good afternoon, We have this work scheduled for tomorrow. Thank you!"
drag, startPoint x: 269, startPoint y: 360, endPoint x: 147, endPoint y: 355, distance: 121.6
click at [147, 355] on div "Back to all projects 4108 Christacy Way, Marietta, GA 30066 3 Beds | 2 1/2 Bath…" at bounding box center [689, 418] width 1378 height 717
click at [582, 358] on textarea "Creative floor cleaning - We have this work scheduled for tomorrow. Thank you!" at bounding box center [689, 384] width 1058 height 67
drag, startPoint x: 714, startPoint y: 355, endPoint x: 625, endPoint y: 353, distance: 89.0
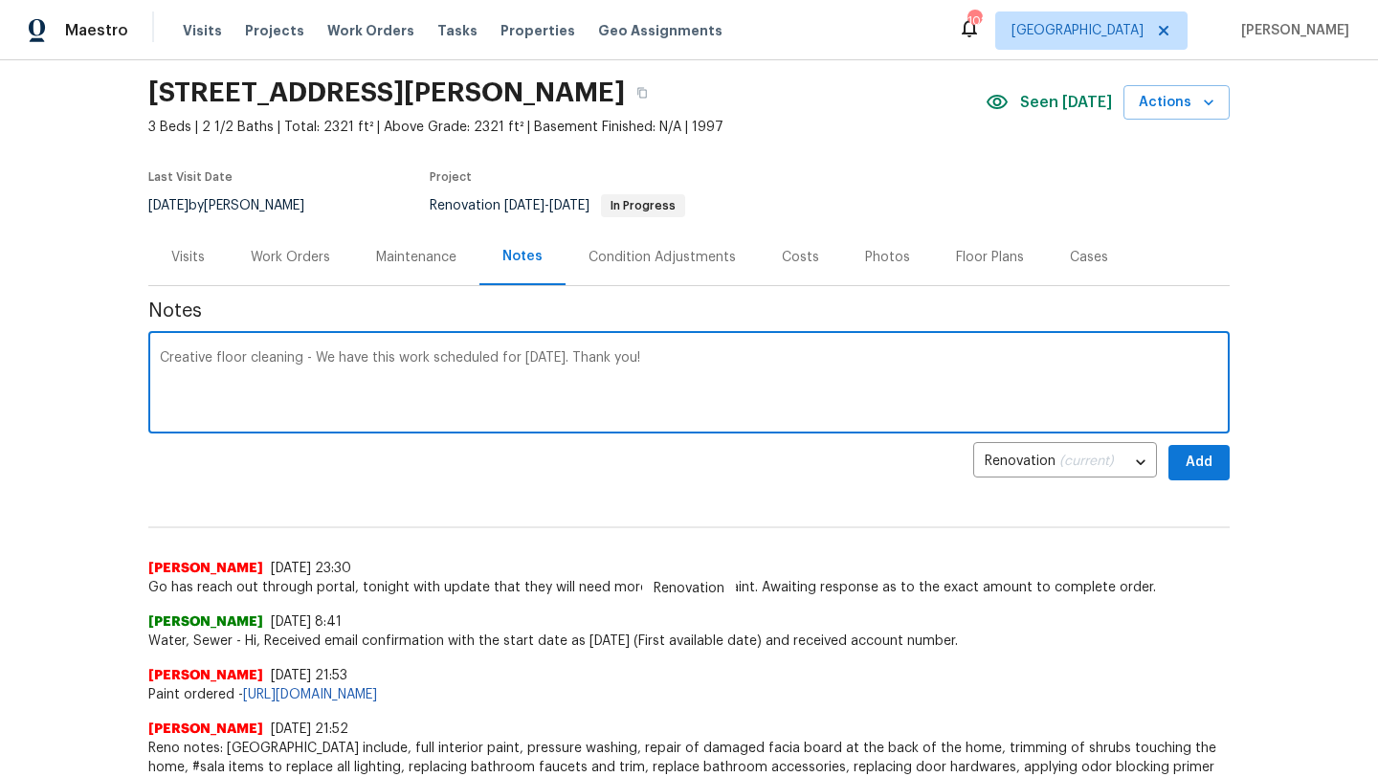
click at [625, 353] on textarea "Creative floor cleaning - We have this work scheduled for tomorrow 9/30. Thank …" at bounding box center [689, 384] width 1058 height 67
type textarea "Creative floor cleaning - We have this work scheduled for tomorrow 9/30"
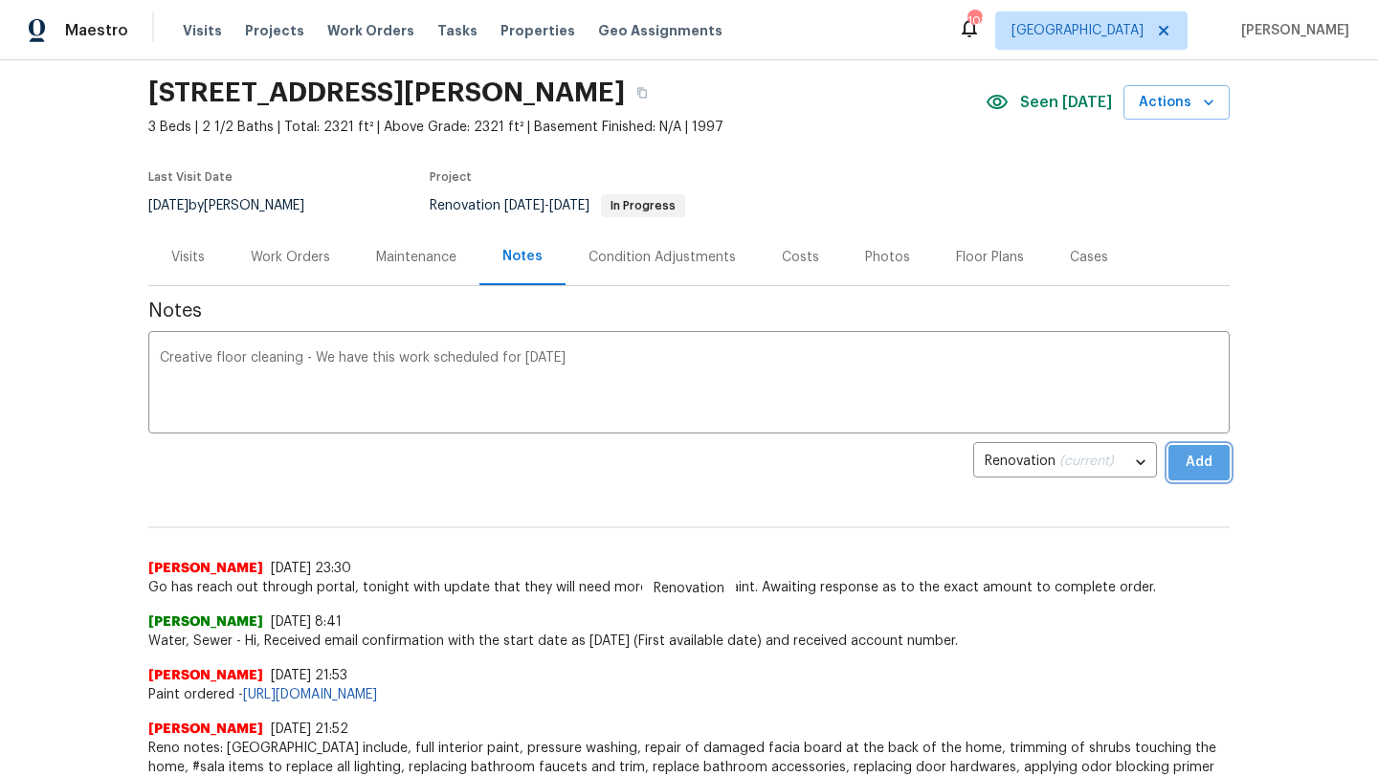
click at [1184, 460] on span "Add" at bounding box center [1199, 463] width 31 height 24
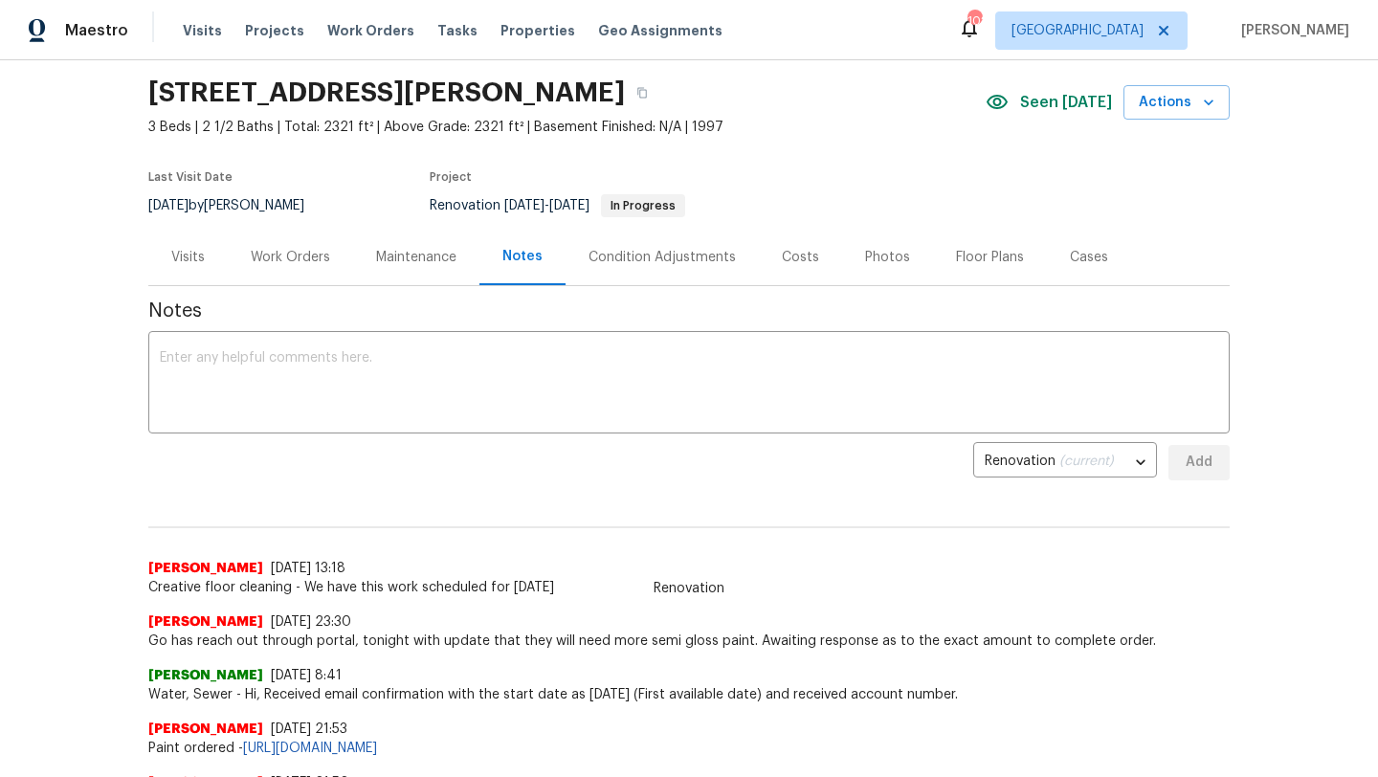
click at [787, 265] on div "Costs" at bounding box center [800, 257] width 37 height 19
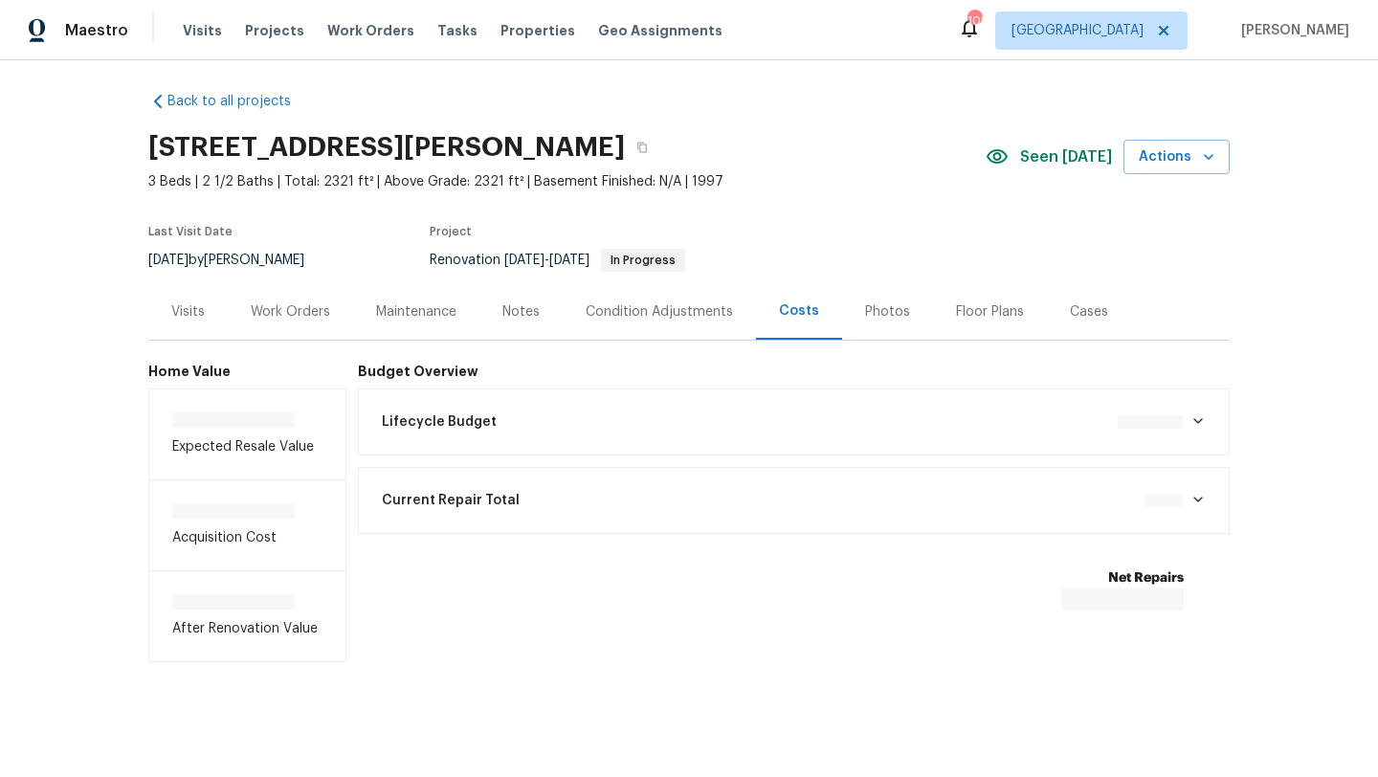
scroll to position [11, 0]
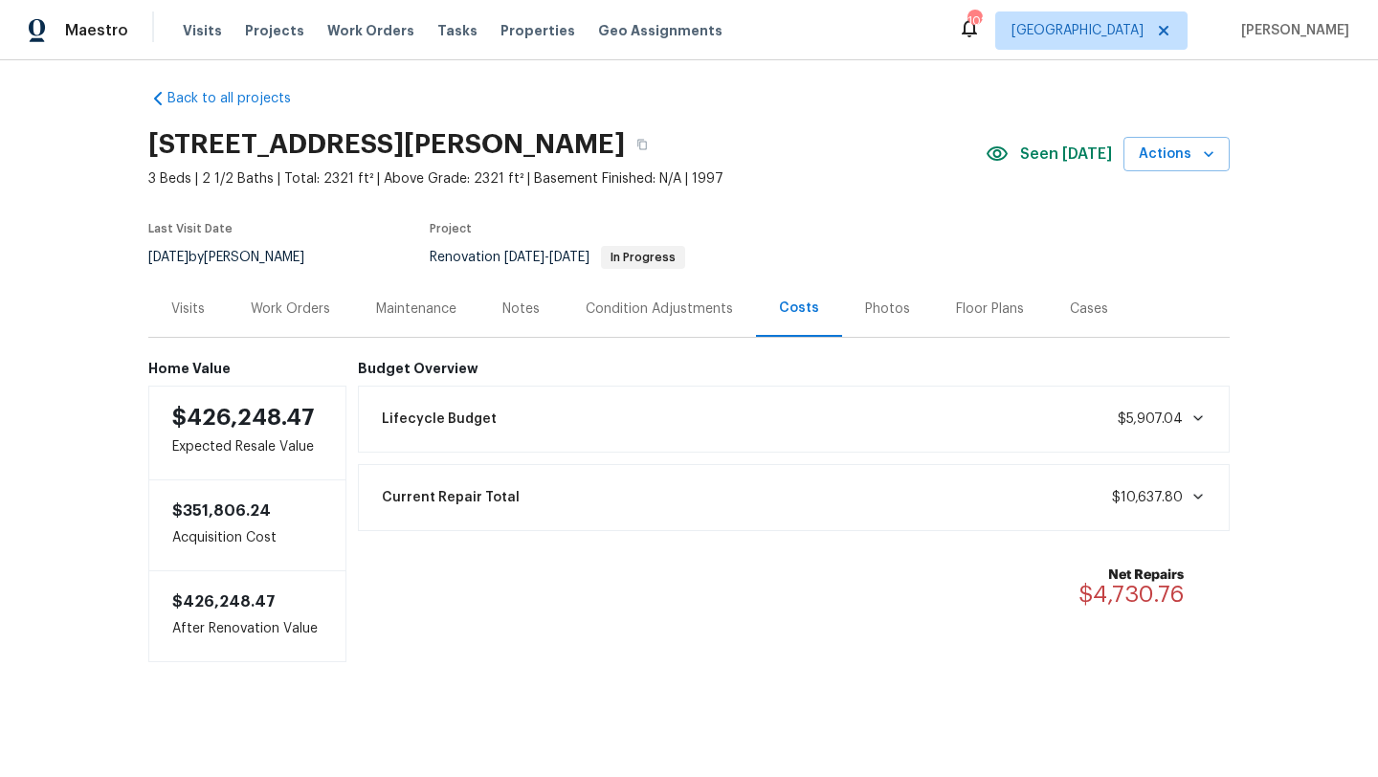
click at [185, 310] on div "Visits" at bounding box center [187, 309] width 33 height 19
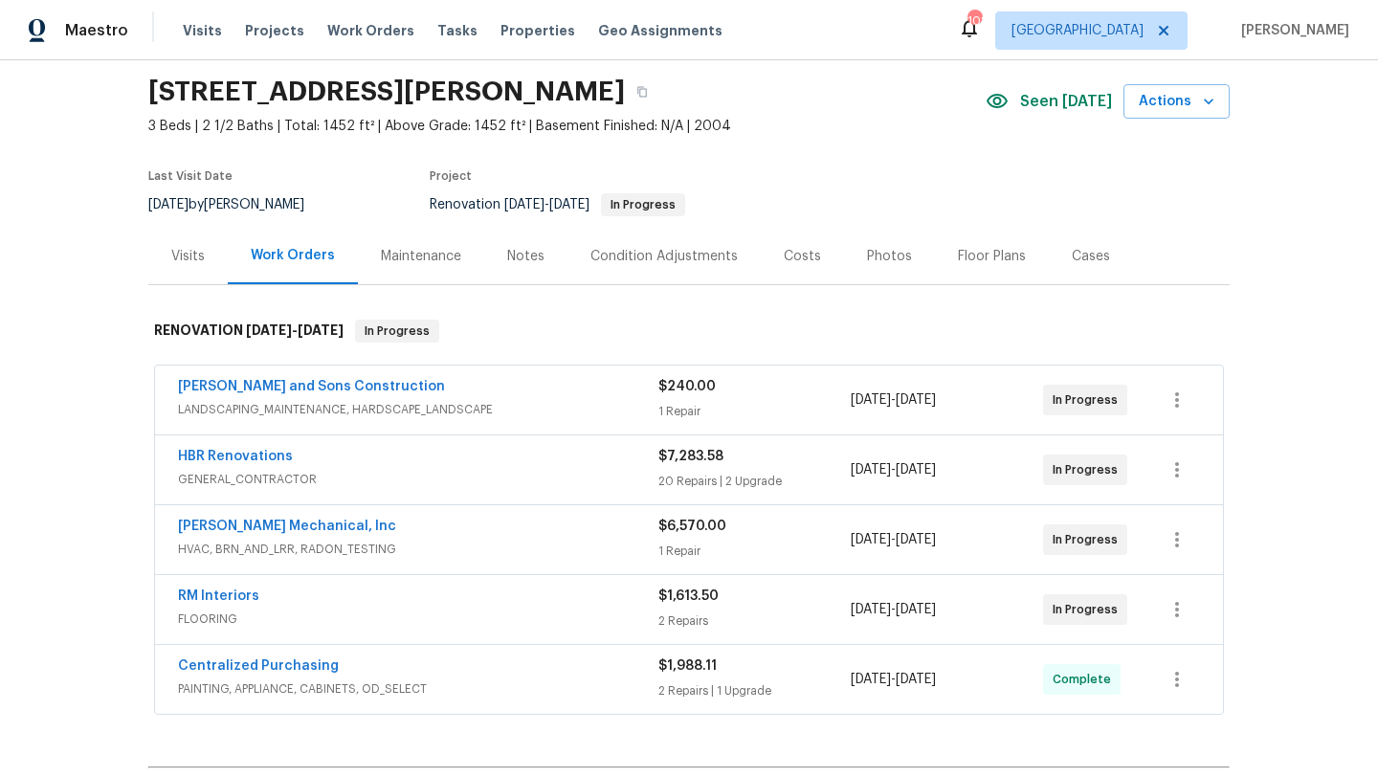
scroll to position [67, 0]
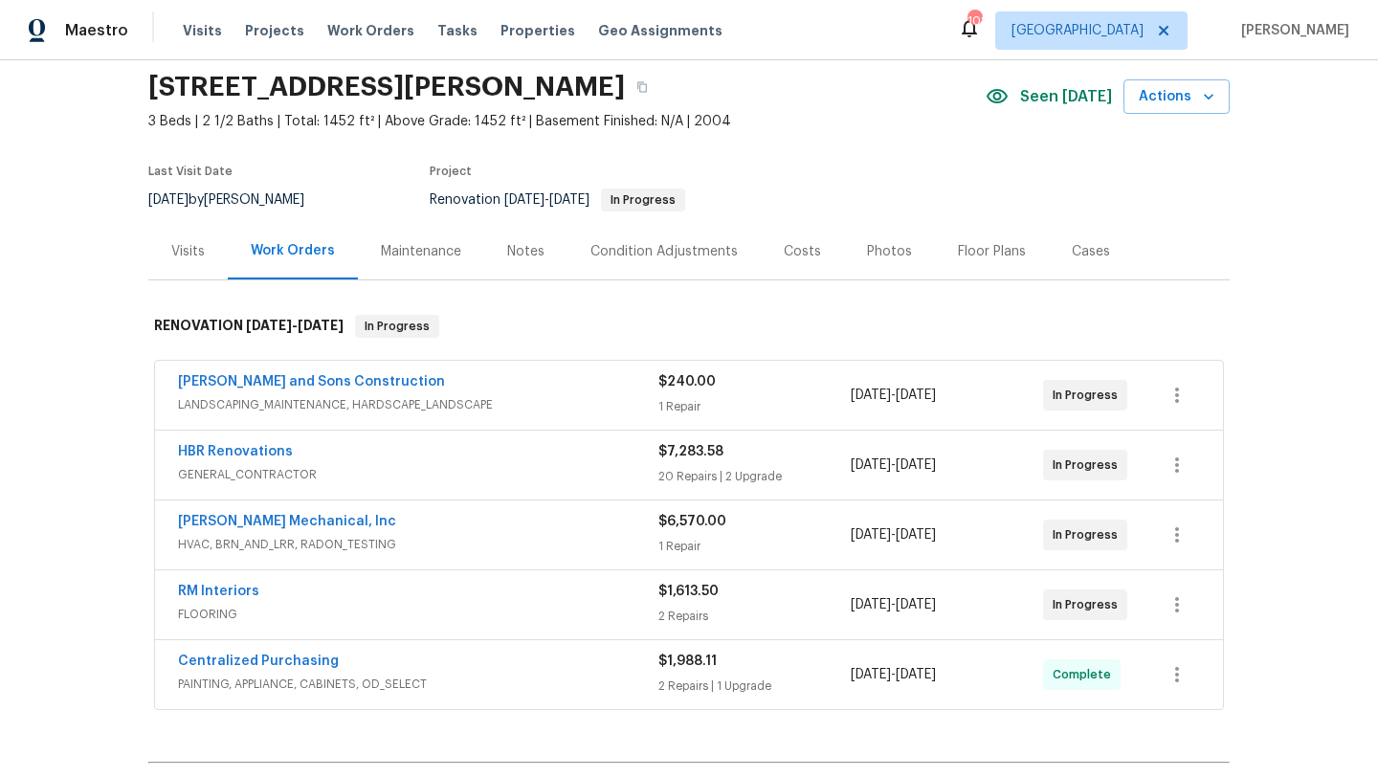
click at [498, 256] on div "Notes" at bounding box center [525, 251] width 83 height 56
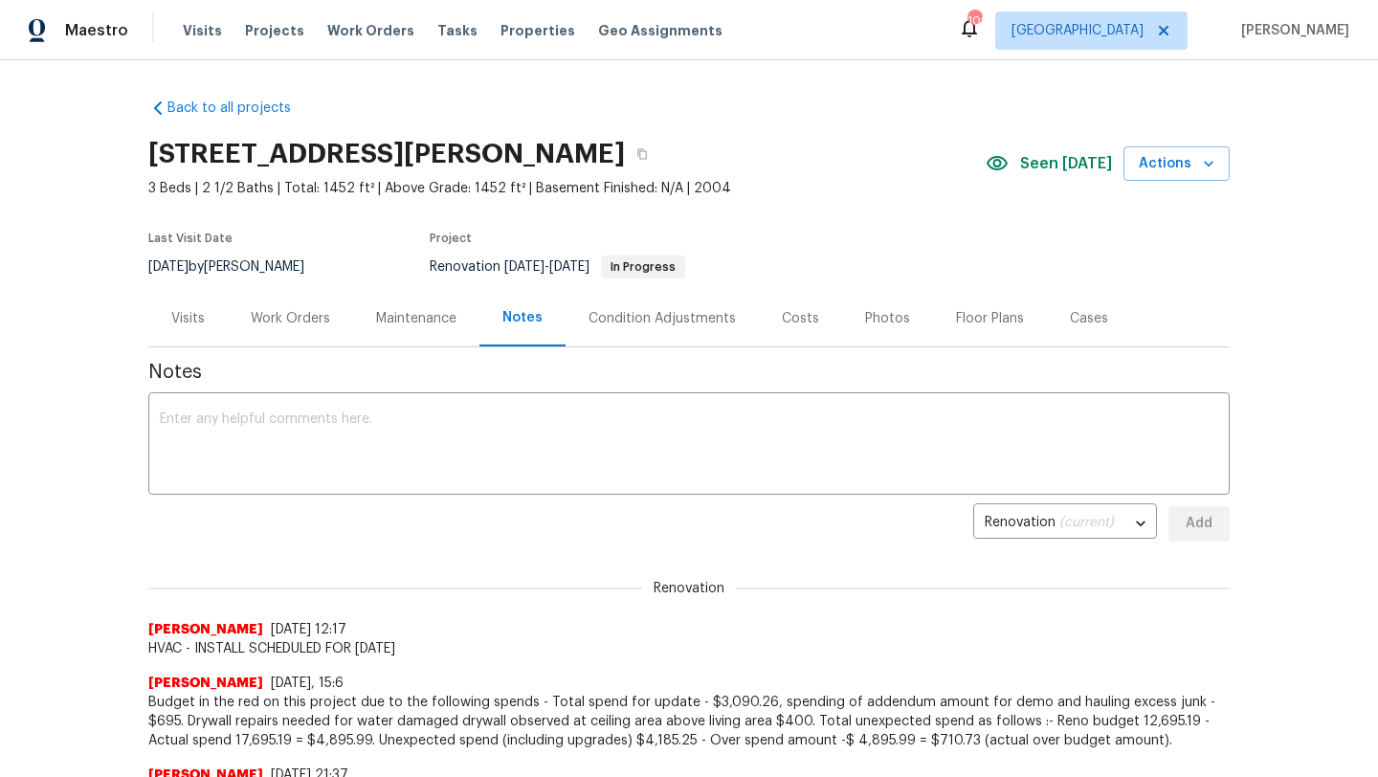
click at [301, 326] on div "Work Orders" at bounding box center [290, 318] width 79 height 19
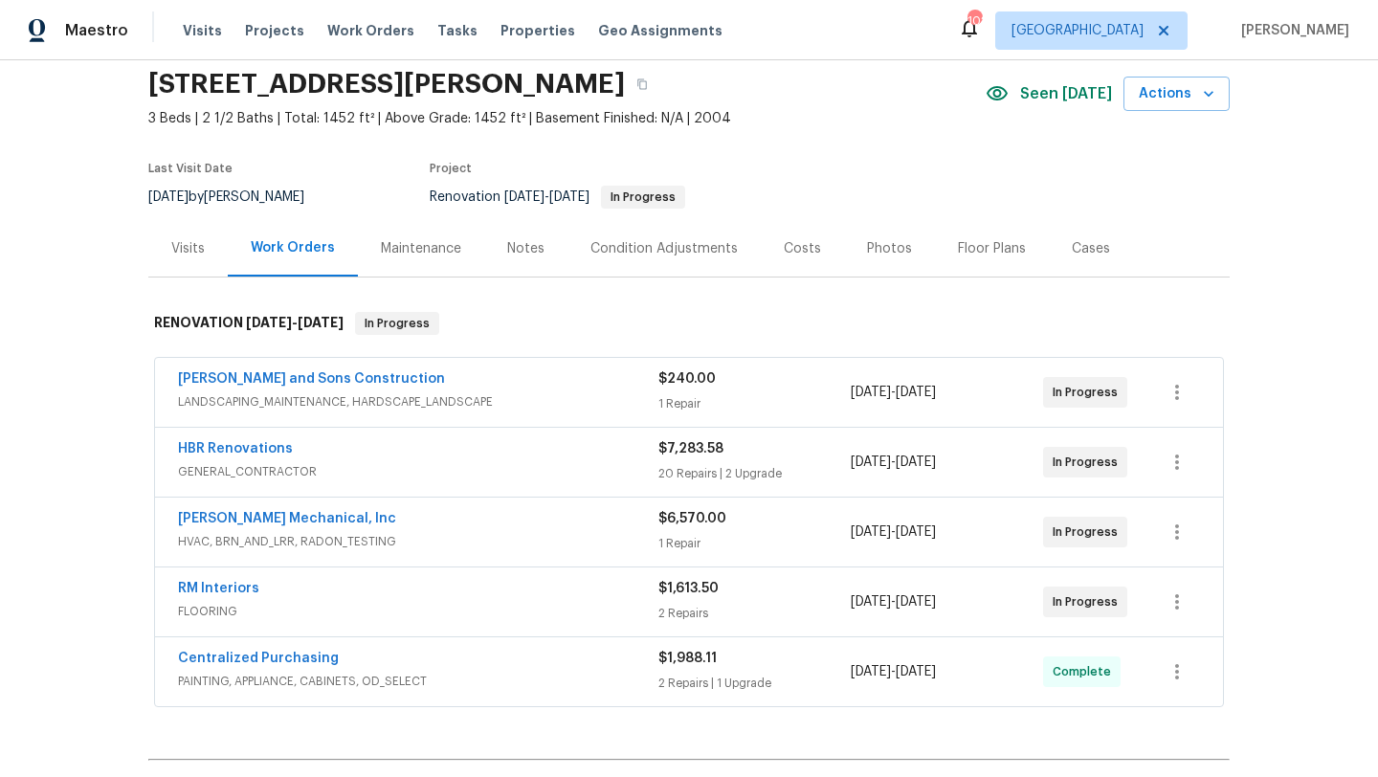
scroll to position [65, 0]
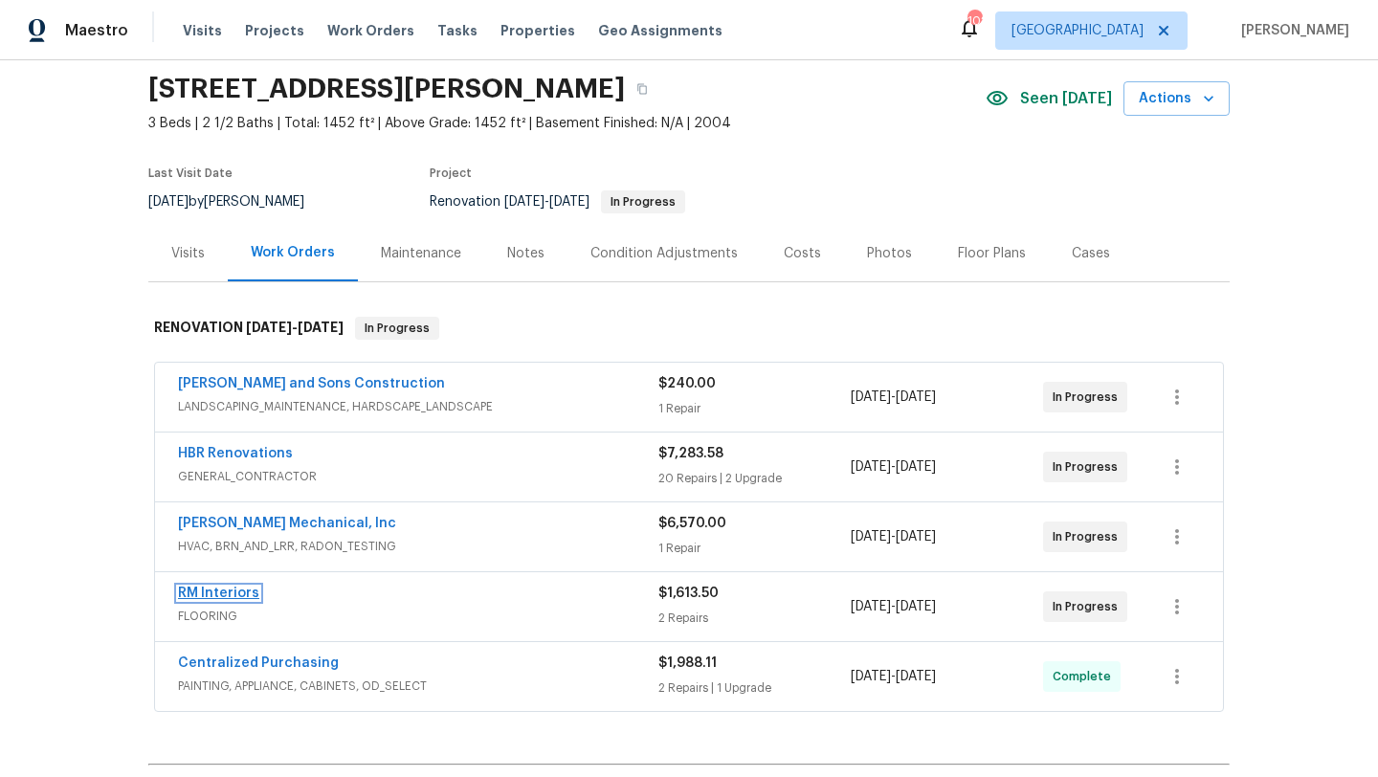
click at [236, 587] on link "RM Interiors" at bounding box center [218, 593] width 81 height 13
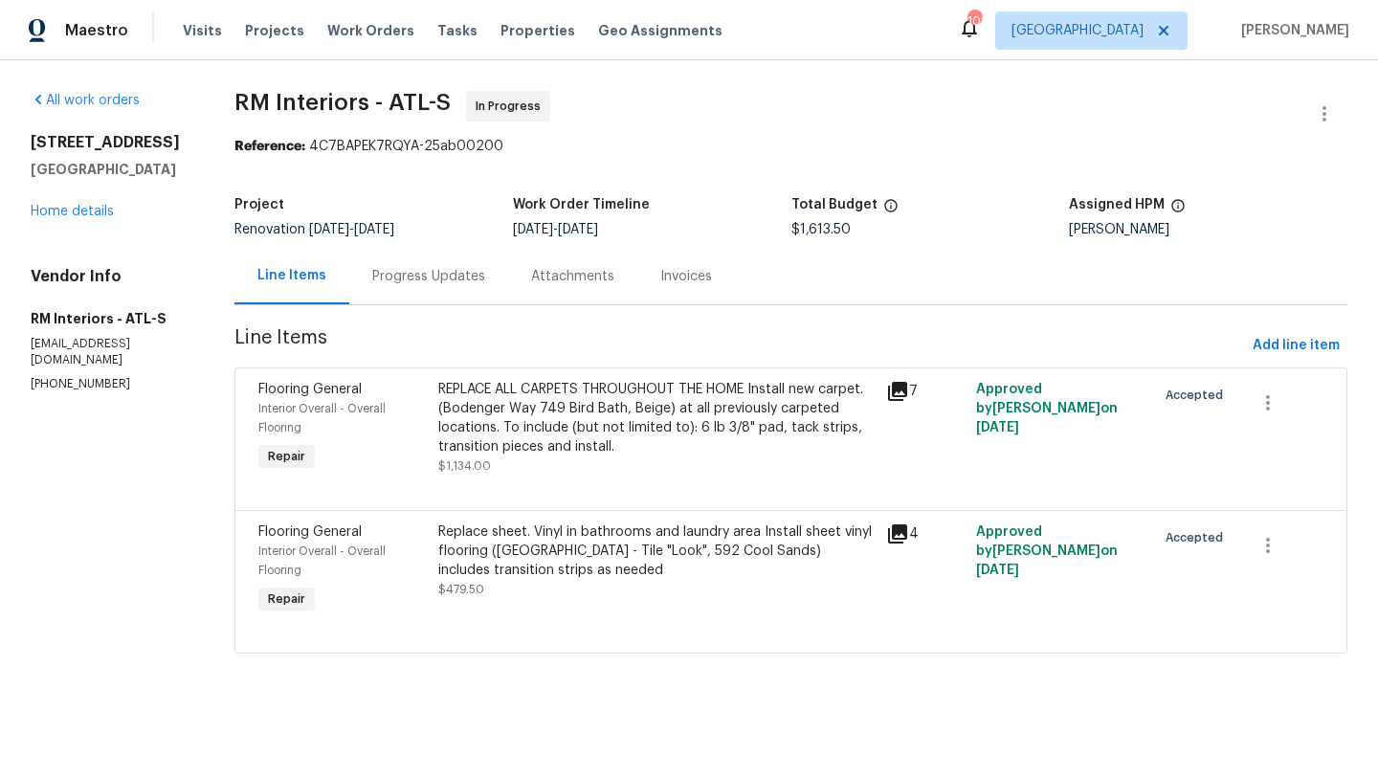
click at [424, 284] on div "Progress Updates" at bounding box center [428, 276] width 113 height 19
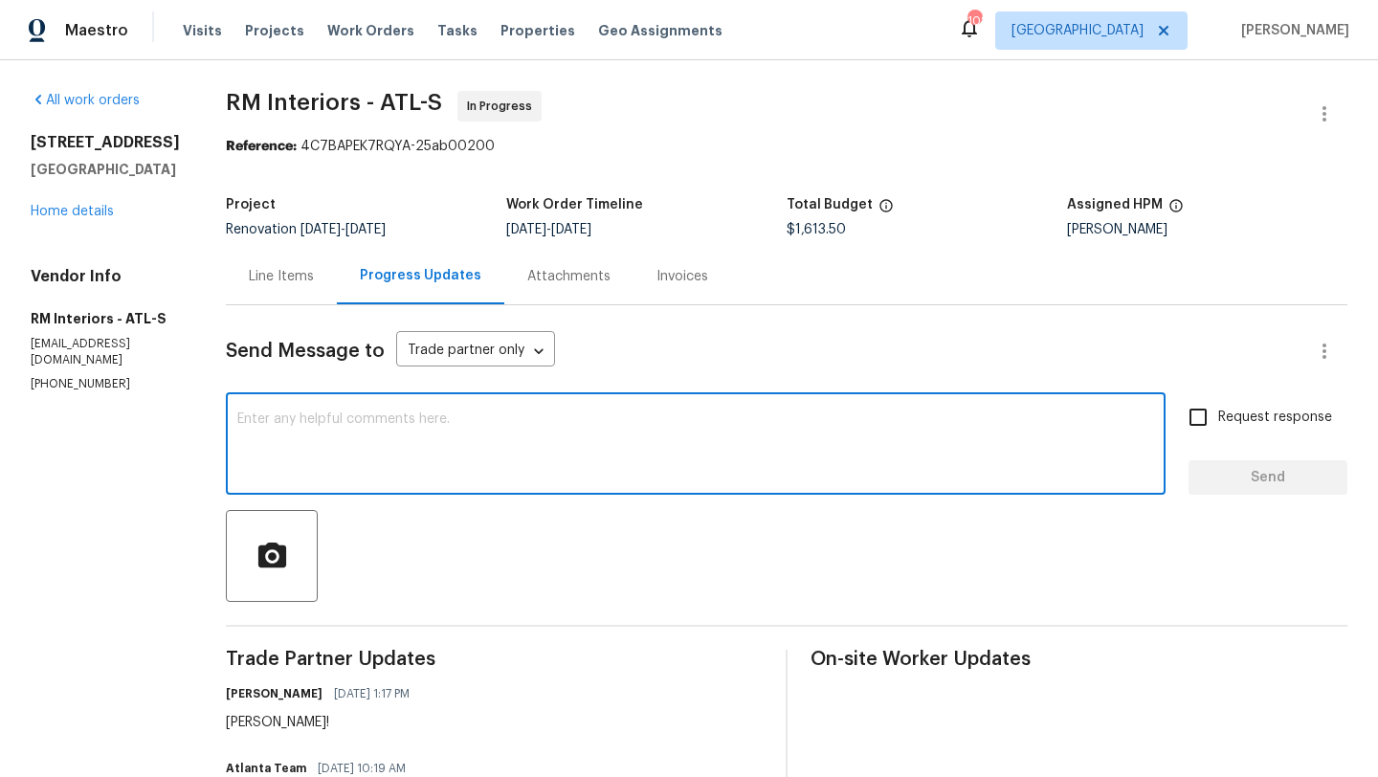
click at [315, 431] on textarea at bounding box center [695, 445] width 917 height 67
type textarea "Hi is flooring"
click at [249, 279] on div "Line Items" at bounding box center [281, 276] width 65 height 19
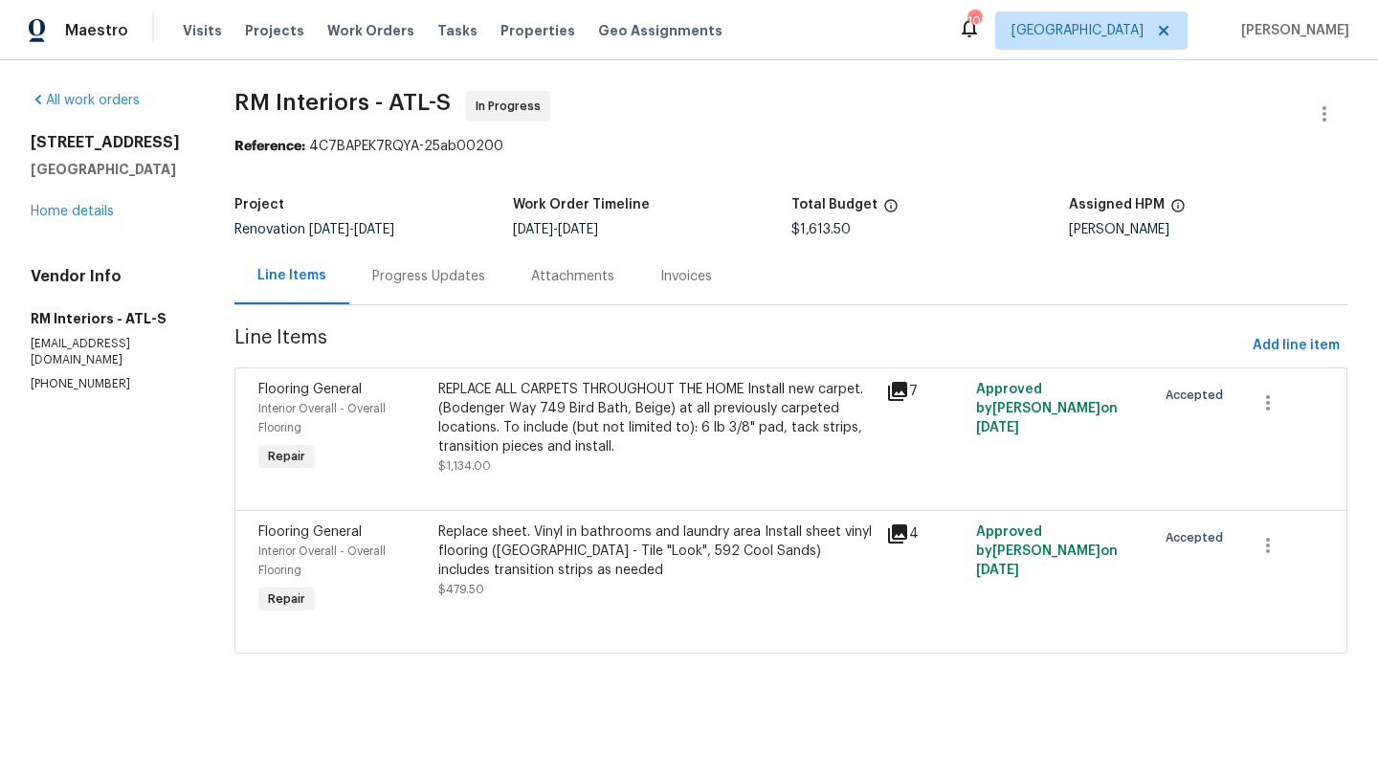
click at [297, 401] on div "Interior Overall - Overall Flooring" at bounding box center [341, 418] width 167 height 38
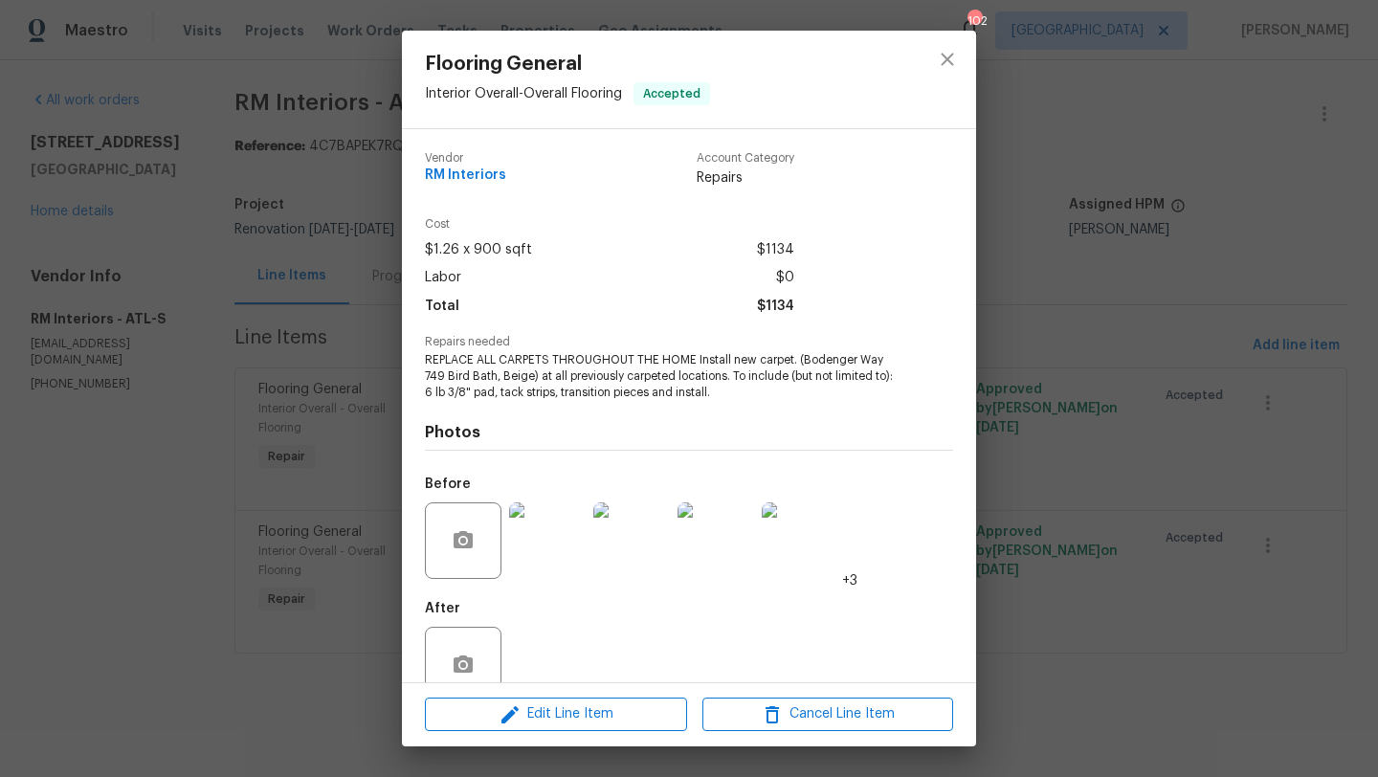
scroll to position [41, 0]
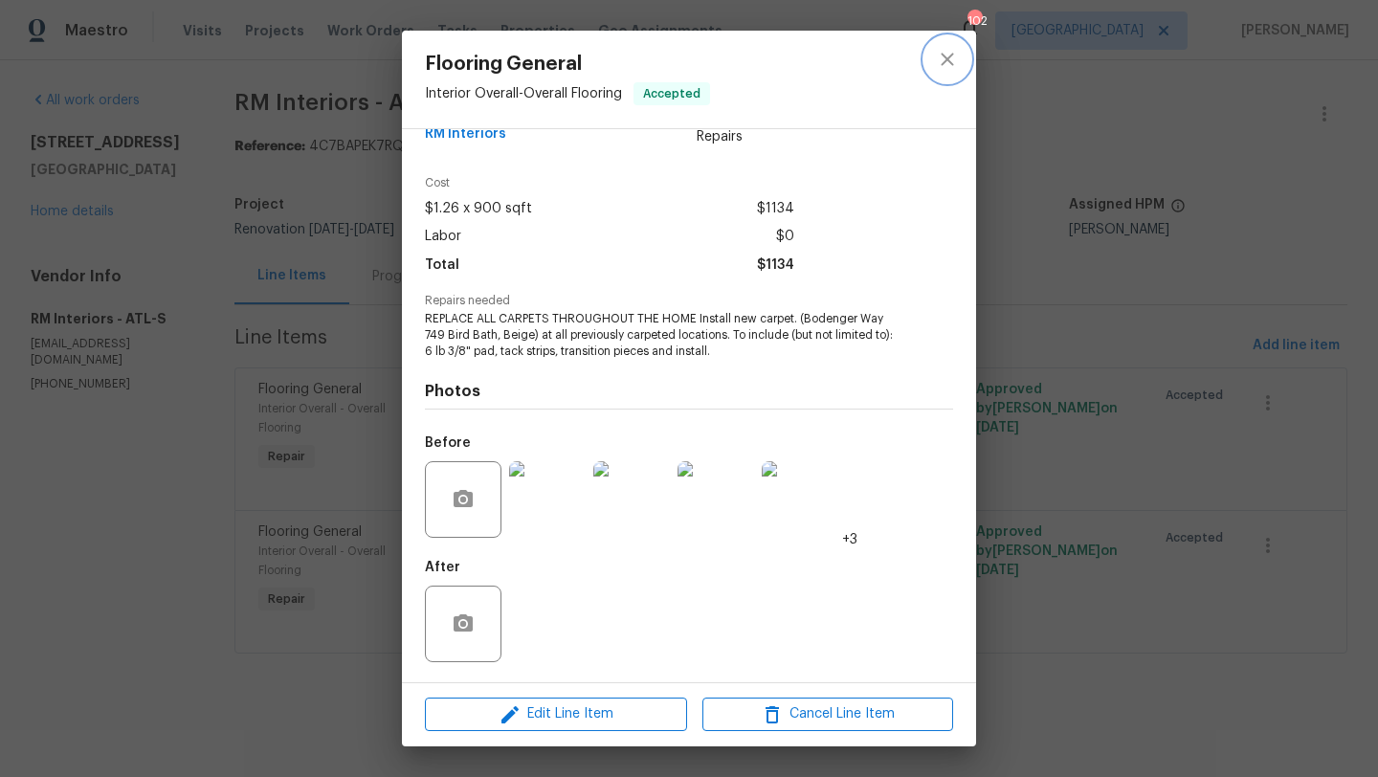
click at [936, 57] on icon "close" at bounding box center [947, 59] width 23 height 23
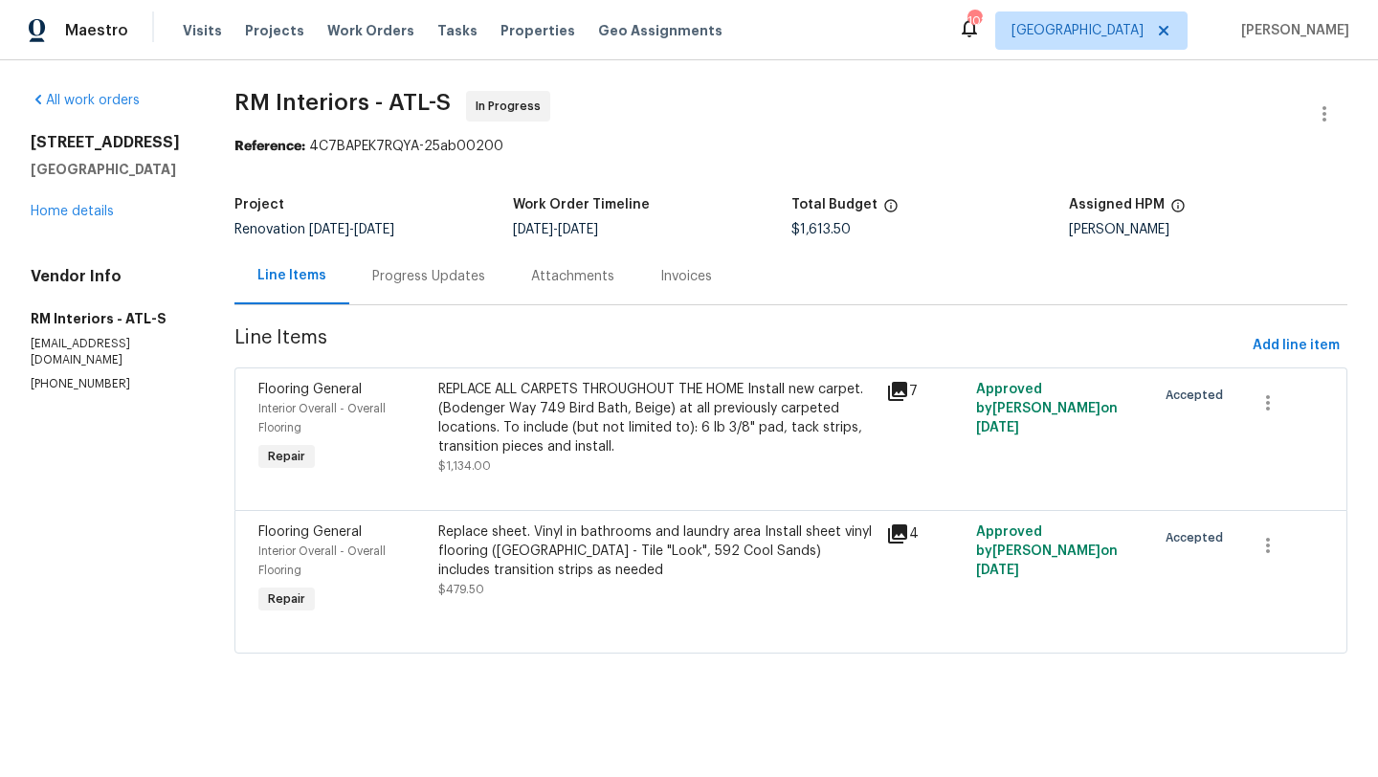
click at [426, 294] on div "Progress Updates" at bounding box center [428, 276] width 159 height 56
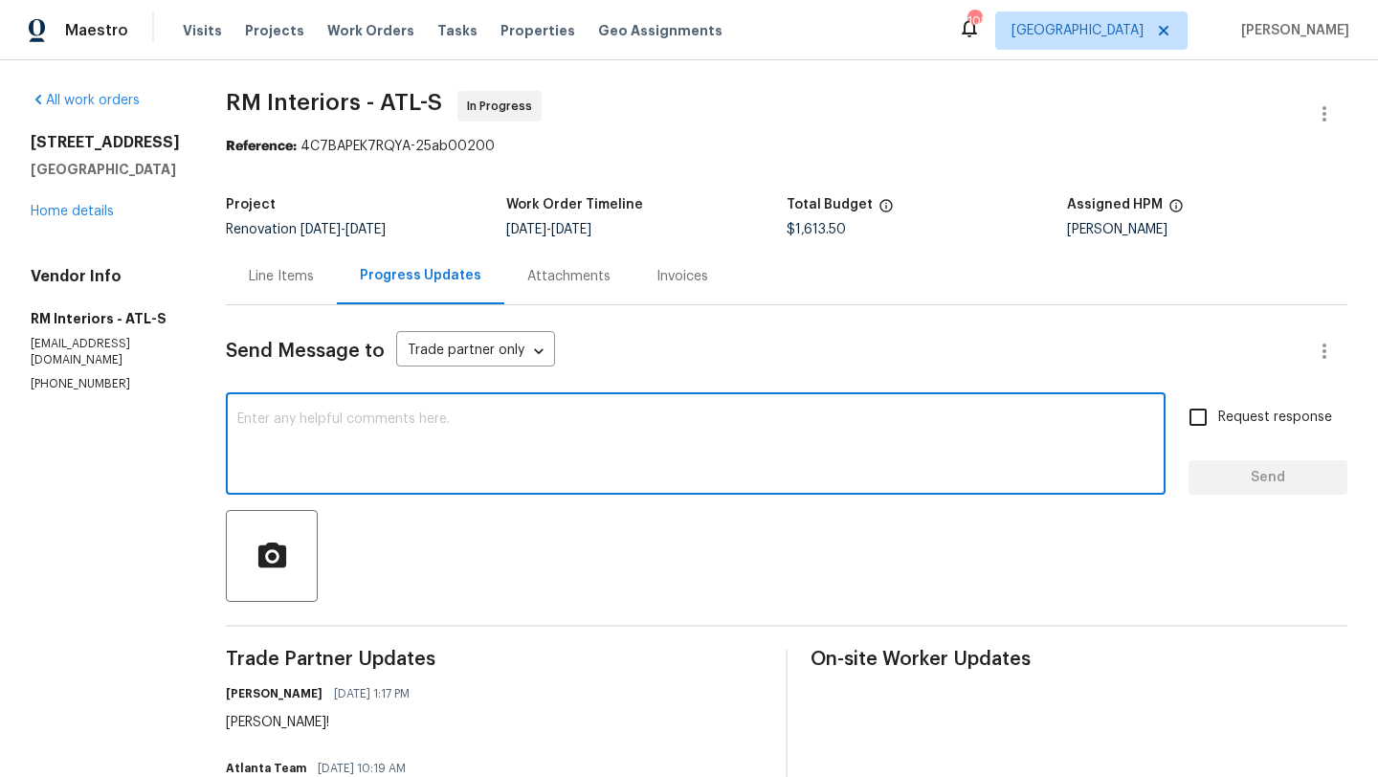
click at [457, 437] on textarea at bounding box center [695, 445] width 917 height 67
click at [323, 424] on textarea "Hi is flooring sceduled at this home?" at bounding box center [695, 445] width 917 height 67
click at [318, 417] on textarea "Hi is flooring sceduled at this home?" at bounding box center [695, 445] width 917 height 67
click at [418, 418] on textarea "Hi is flooring scheduled eduled at this home?" at bounding box center [695, 445] width 917 height 67
click at [239, 419] on textarea "Hi is flooring scheduled at this home?" at bounding box center [695, 445] width 917 height 67
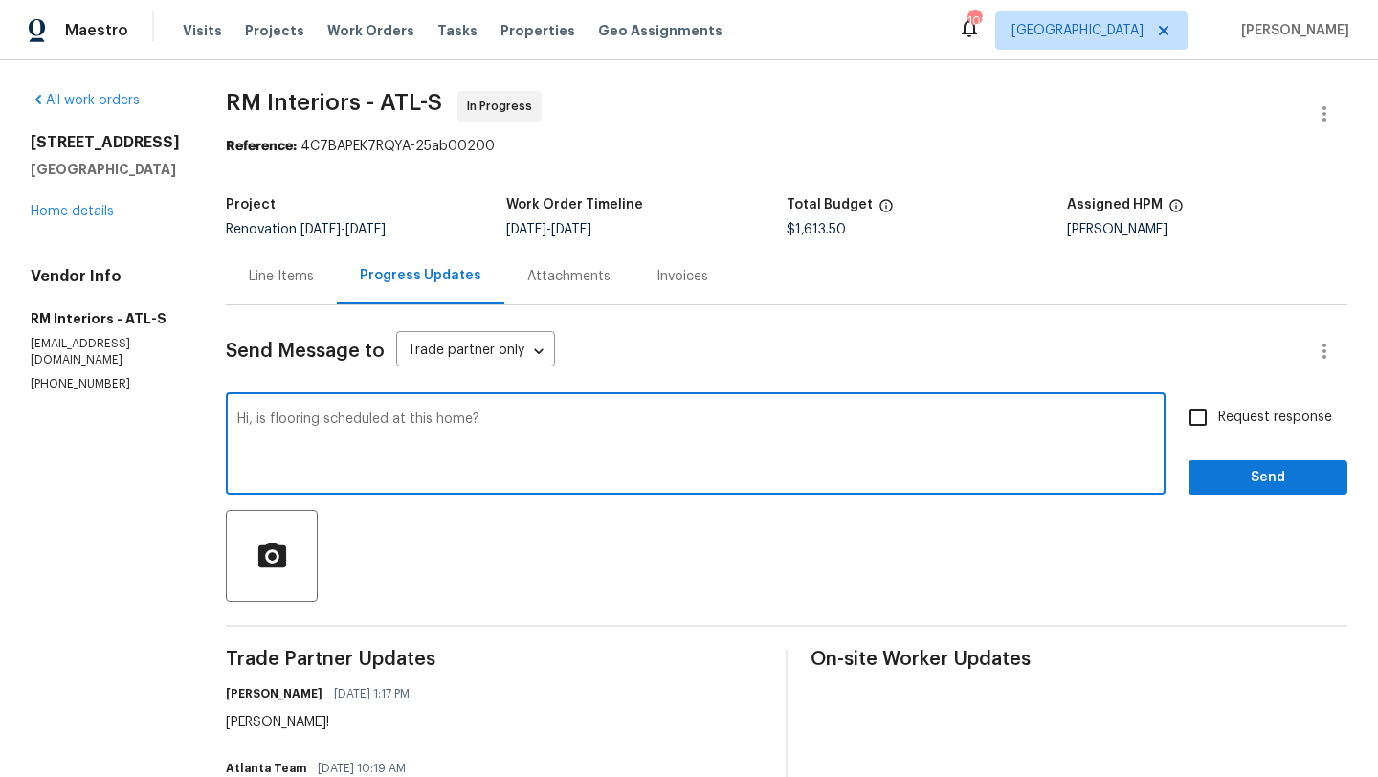
type textarea "Hi, is flooring scheduled at this home?"
click at [1196, 412] on input "Request response" at bounding box center [1198, 417] width 40 height 40
checkbox input "true"
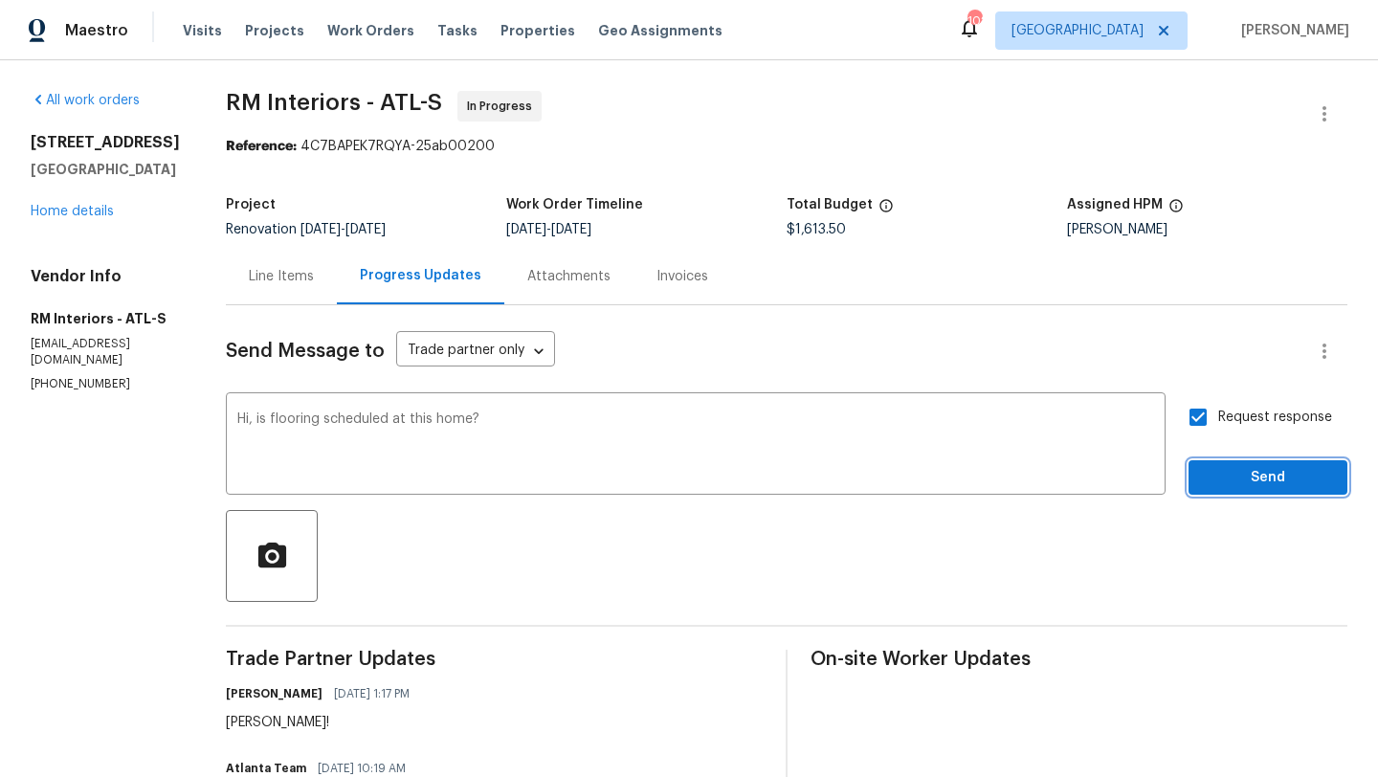
click at [1224, 475] on span "Send" at bounding box center [1268, 478] width 128 height 24
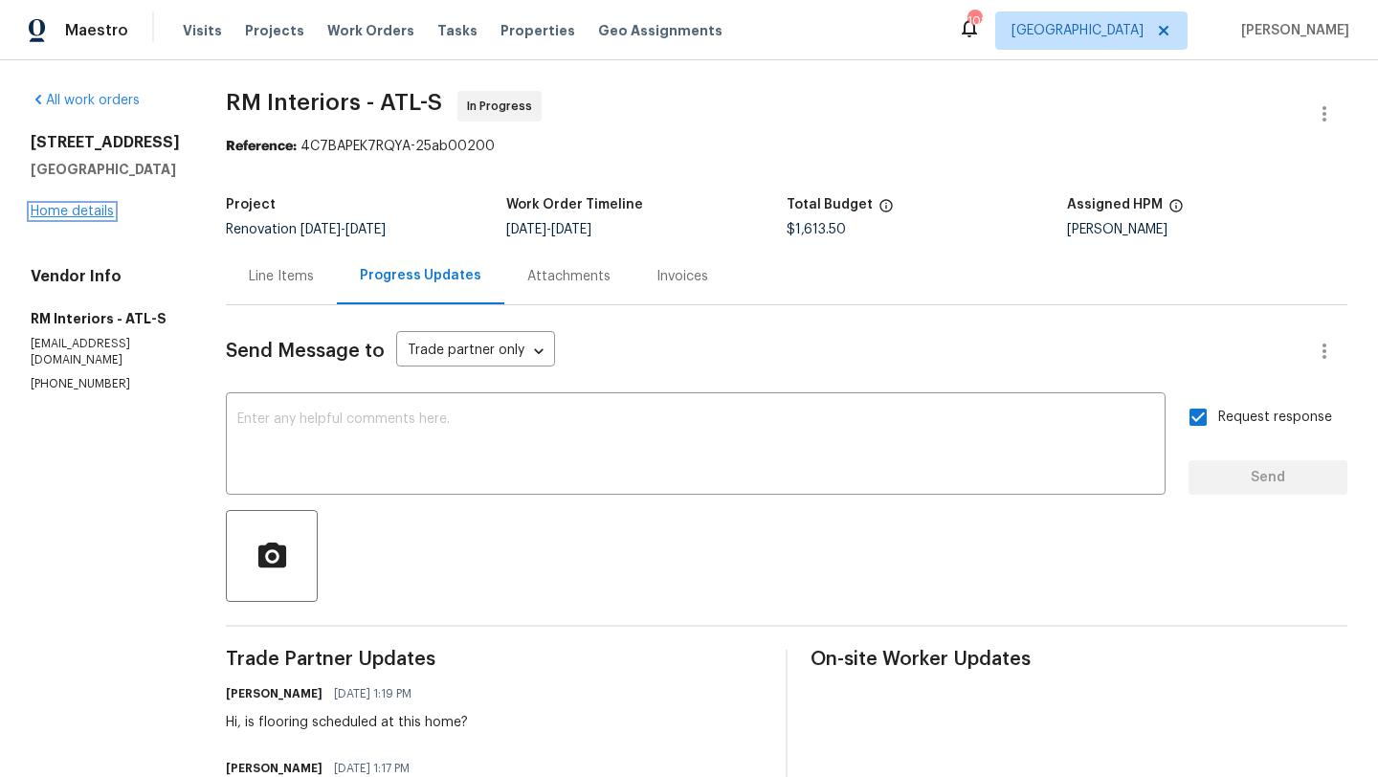
click at [91, 218] on link "Home details" at bounding box center [72, 211] width 83 height 13
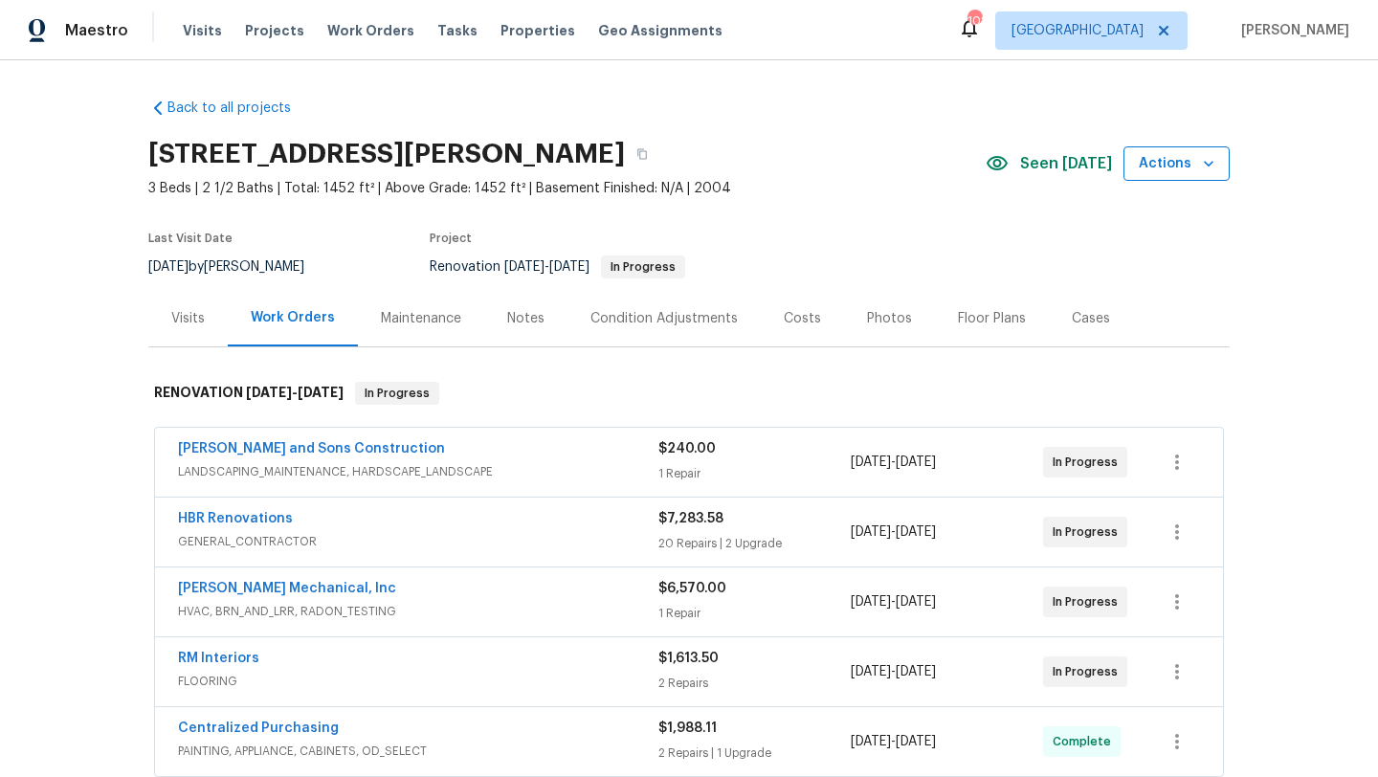
click at [1211, 162] on icon "button" at bounding box center [1209, 164] width 10 height 6
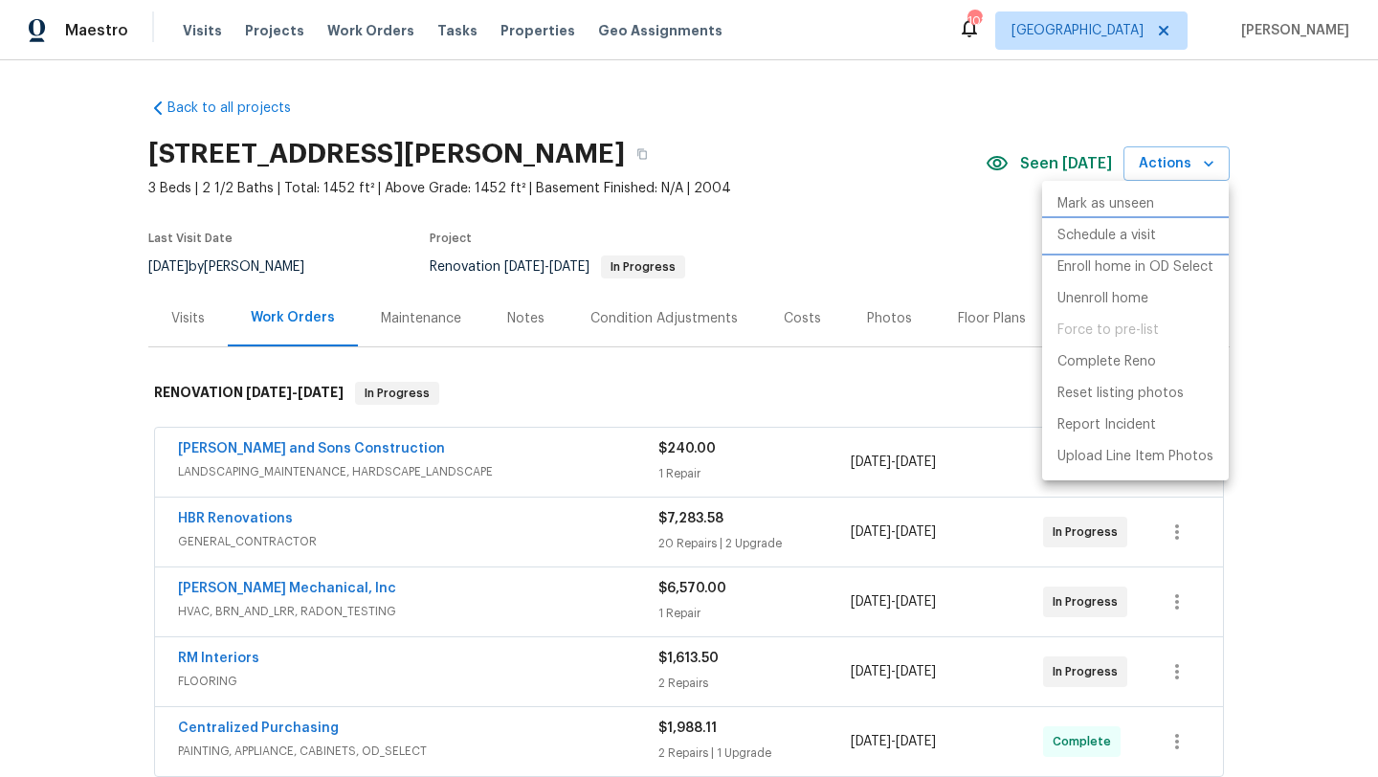
click at [1146, 230] on p "Schedule a visit" at bounding box center [1107, 236] width 99 height 20
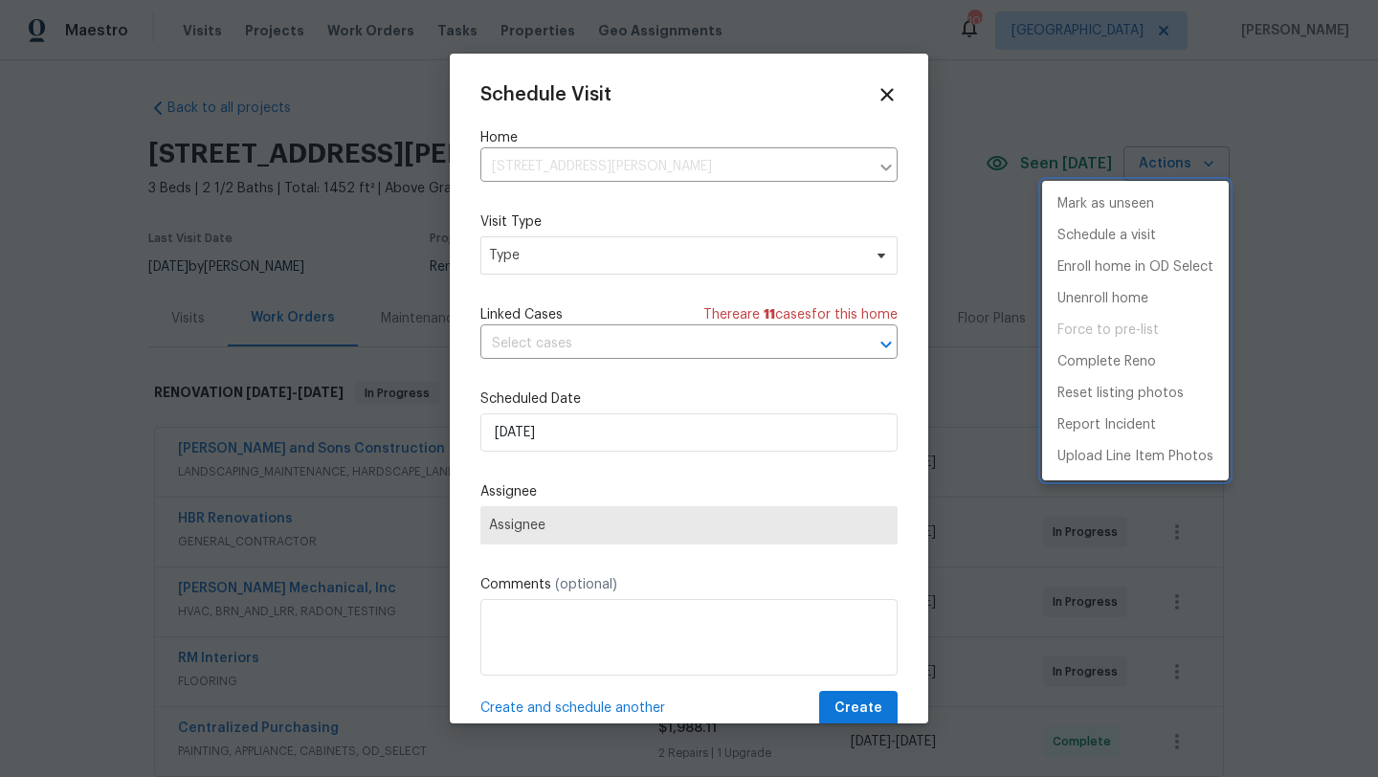
click at [640, 263] on div at bounding box center [689, 388] width 1378 height 777
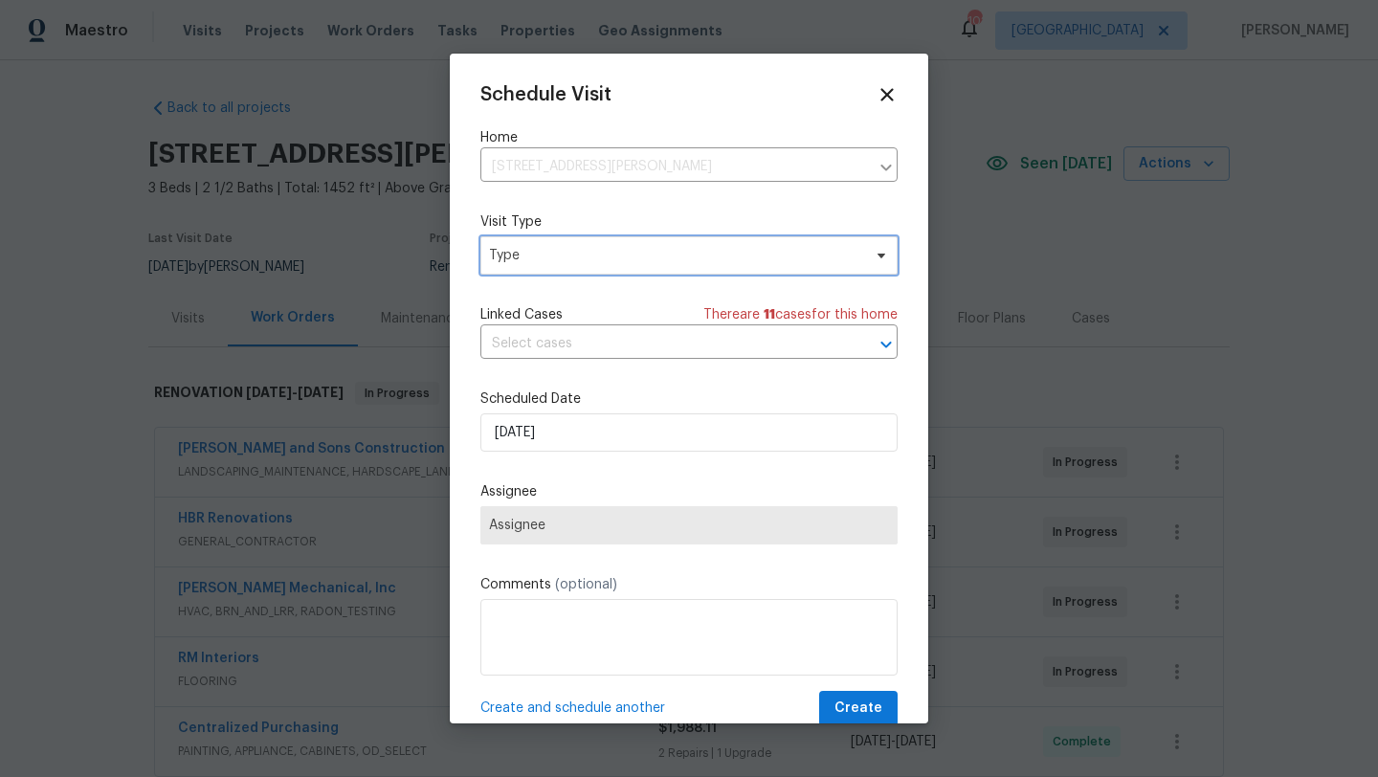
click at [640, 263] on span "Type" at bounding box center [675, 255] width 372 height 19
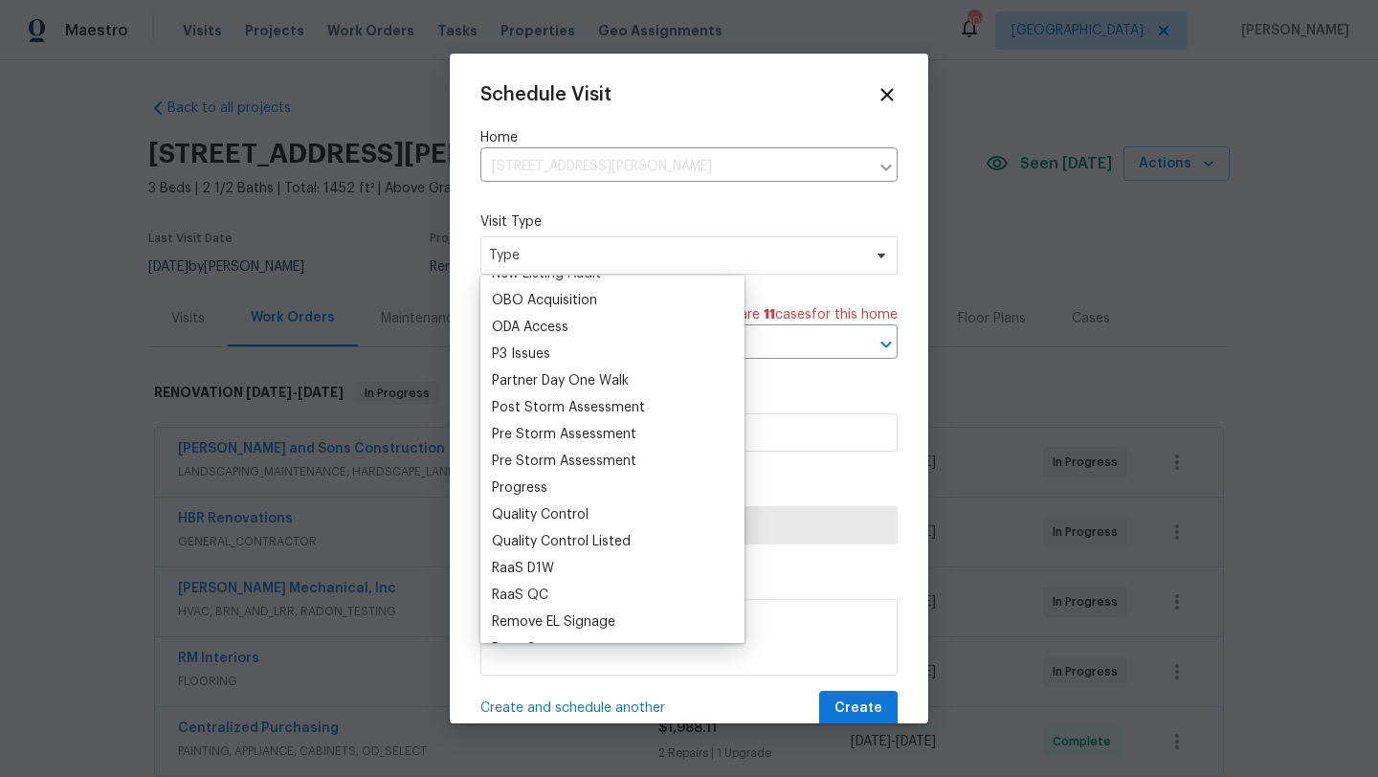
scroll to position [1090, 0]
click at [553, 494] on div "Progress" at bounding box center [612, 489] width 253 height 27
click at [534, 493] on div "Progress" at bounding box center [520, 488] width 56 height 19
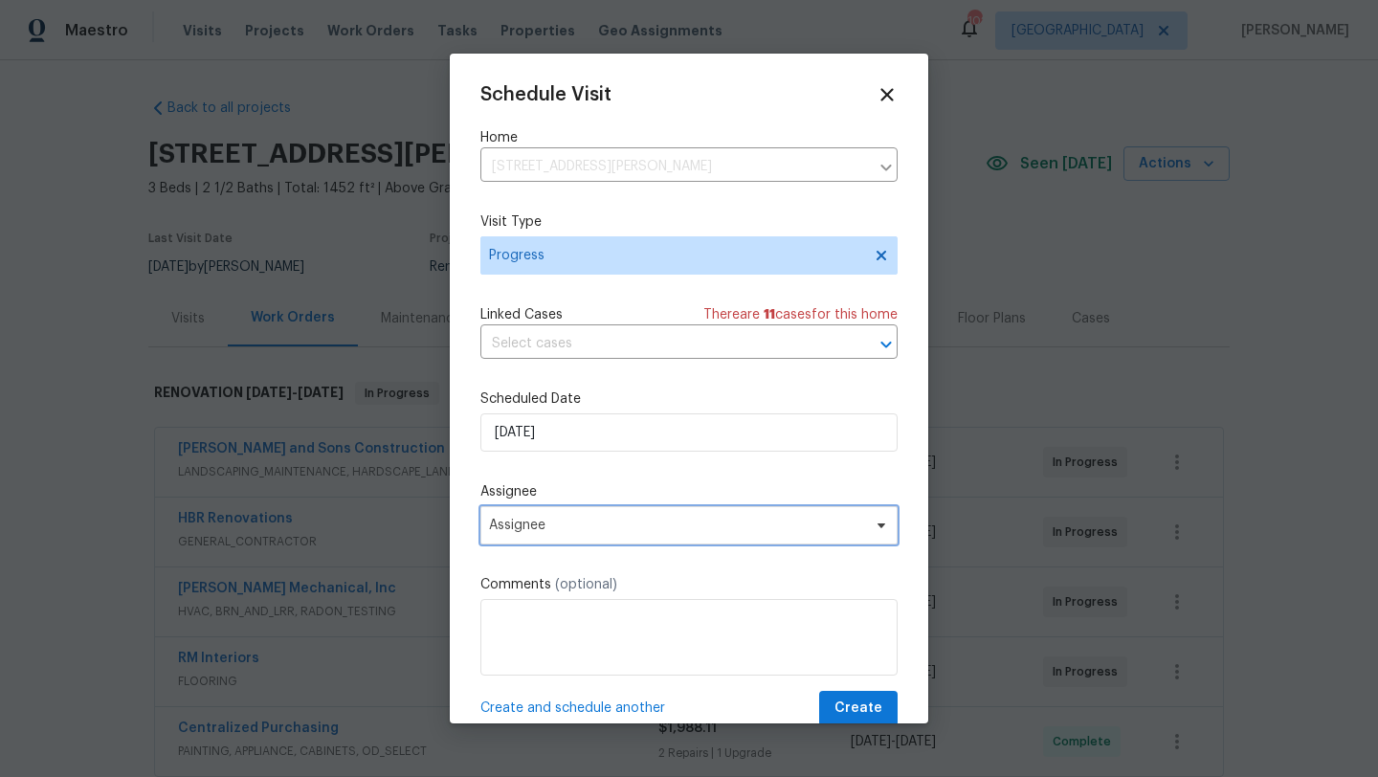
click at [568, 537] on span "Assignee" at bounding box center [688, 525] width 417 height 38
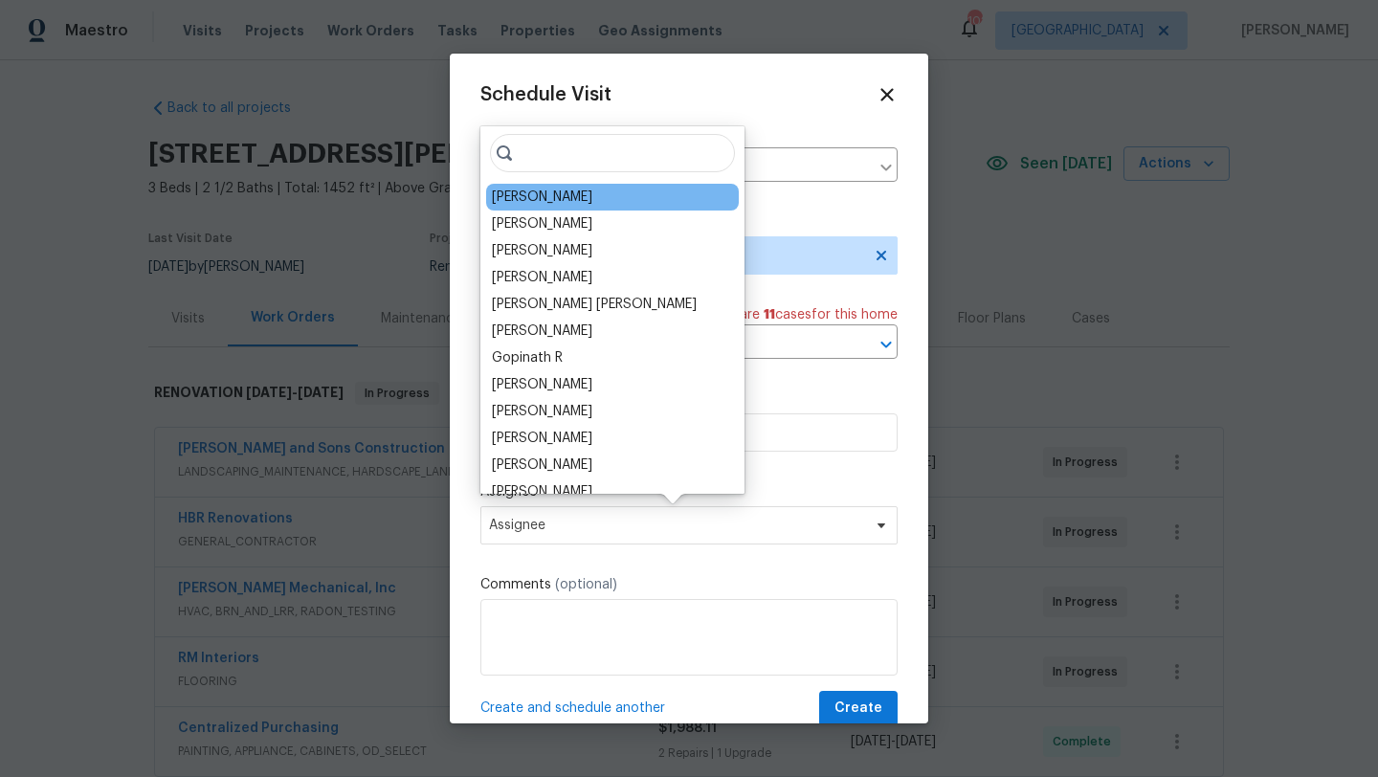
click at [566, 205] on div "[PERSON_NAME]" at bounding box center [542, 197] width 100 height 19
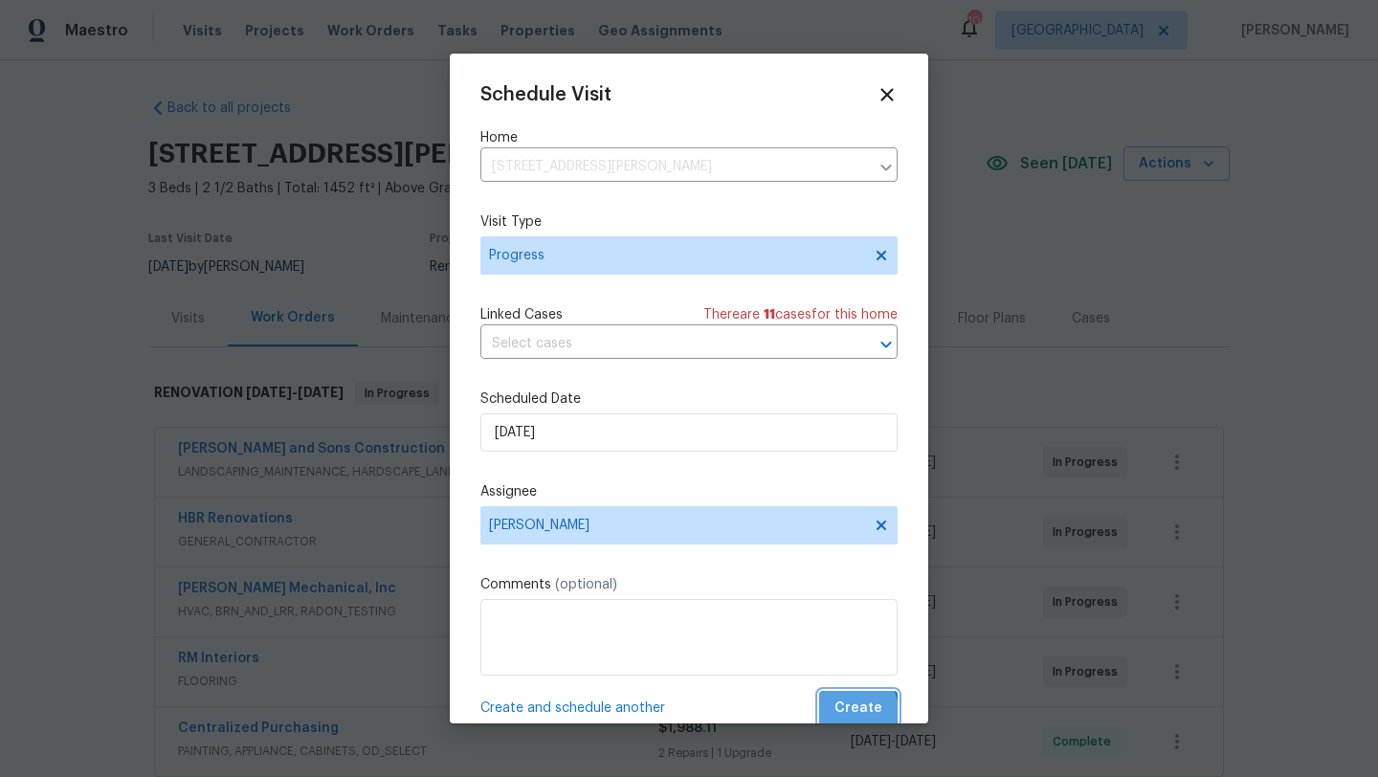
click at [855, 712] on span "Create" at bounding box center [859, 709] width 48 height 24
